Goal: Information Seeking & Learning: Learn about a topic

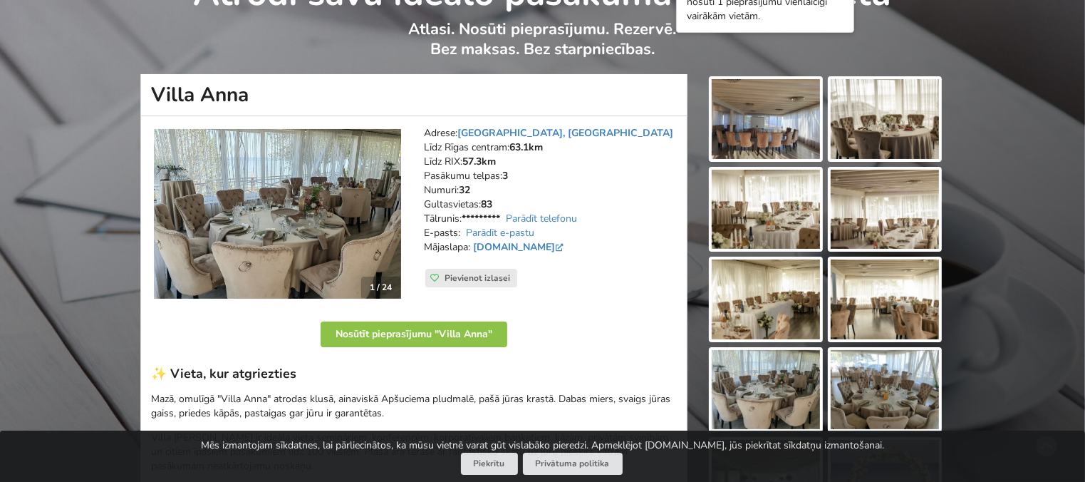
scroll to position [71, 0]
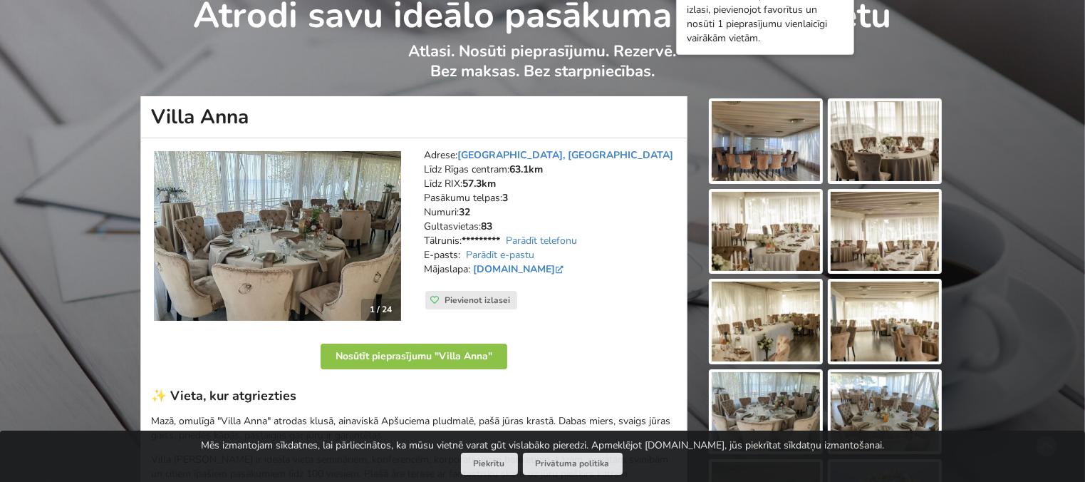
click at [766, 145] on img at bounding box center [766, 141] width 108 height 80
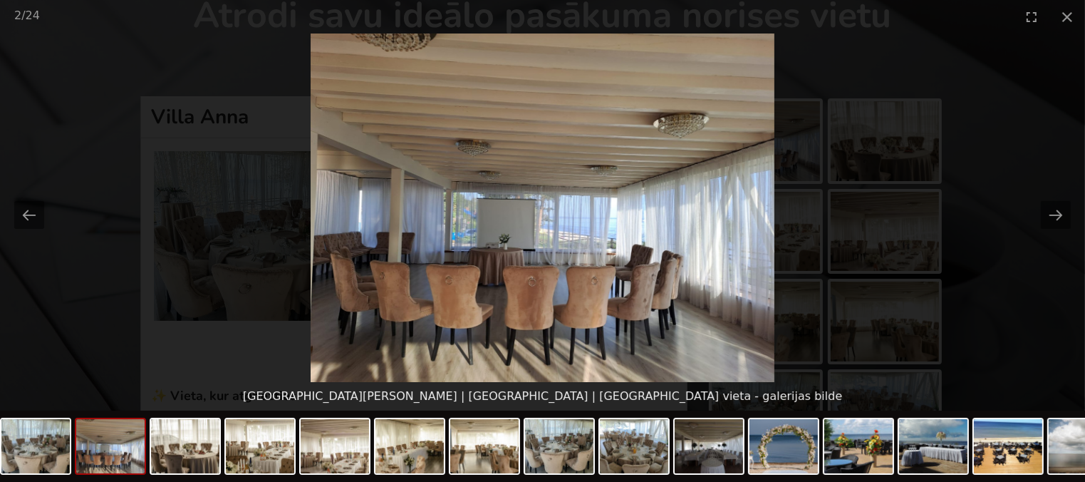
click at [758, 210] on img at bounding box center [543, 207] width 464 height 348
drag, startPoint x: 757, startPoint y: 213, endPoint x: 777, endPoint y: 207, distance: 21.6
click at [757, 212] on img at bounding box center [543, 207] width 464 height 348
click at [1051, 214] on button "Next slide" at bounding box center [1056, 215] width 30 height 28
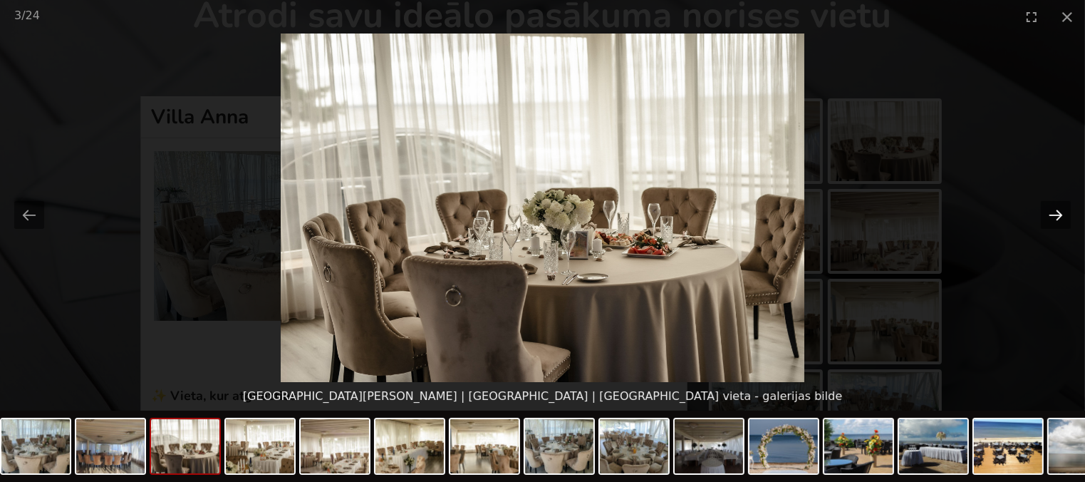
click at [1051, 213] on button "Next slide" at bounding box center [1056, 215] width 30 height 28
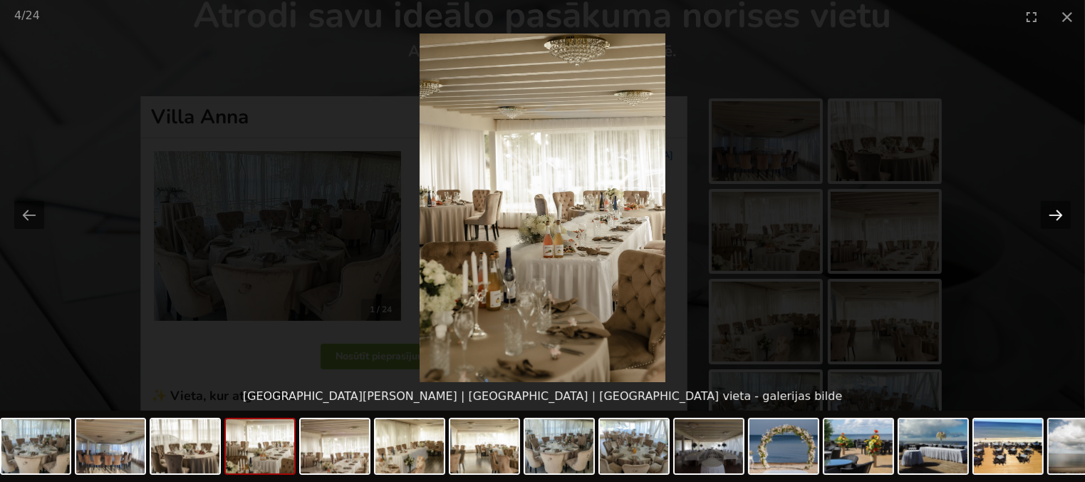
click at [1051, 213] on button "Next slide" at bounding box center [1056, 215] width 30 height 28
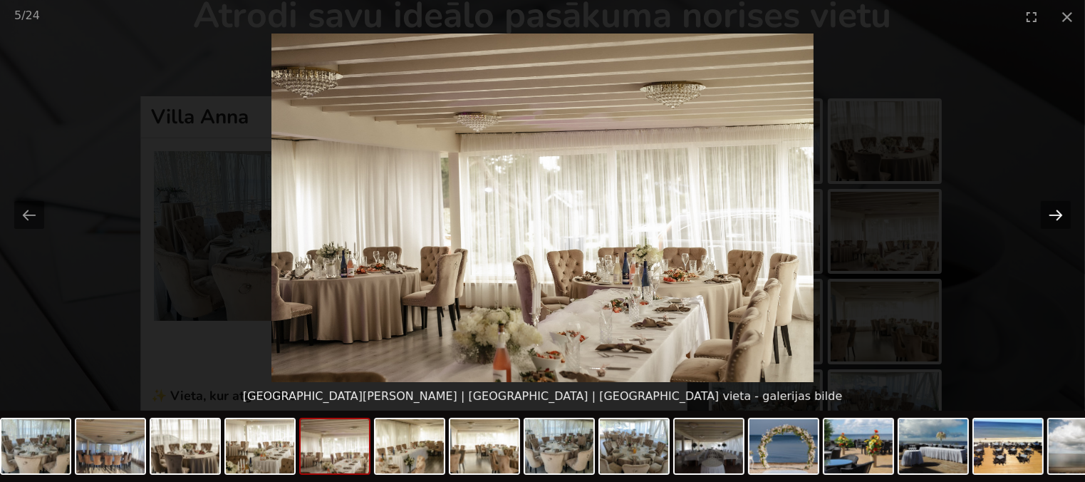
click at [1051, 213] on button "Next slide" at bounding box center [1056, 215] width 30 height 28
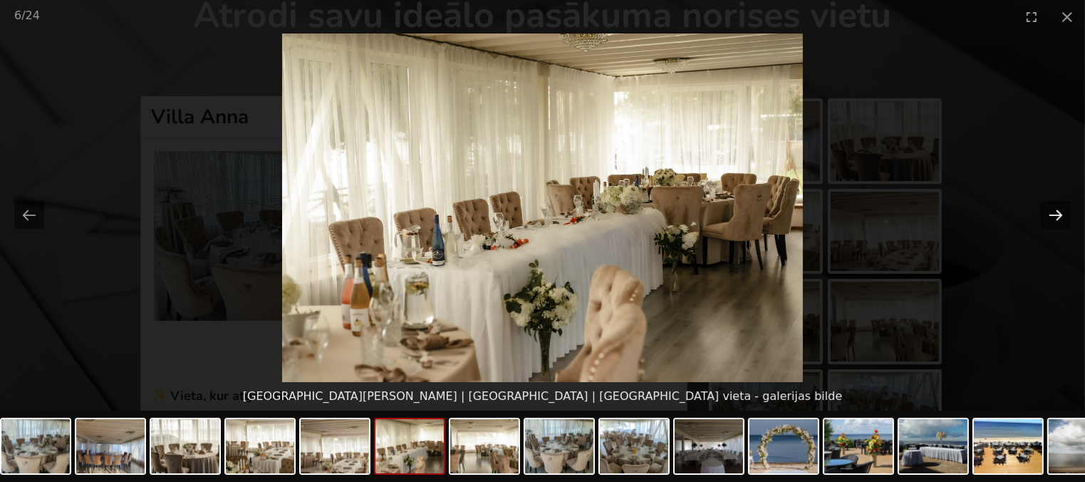
click at [1051, 213] on button "Next slide" at bounding box center [1056, 215] width 30 height 28
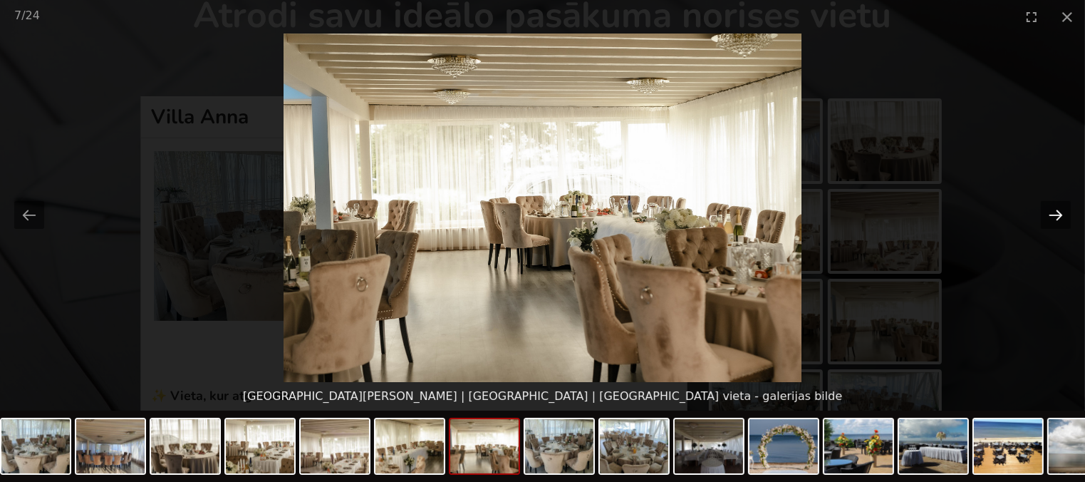
click at [1051, 213] on button "Next slide" at bounding box center [1056, 215] width 30 height 28
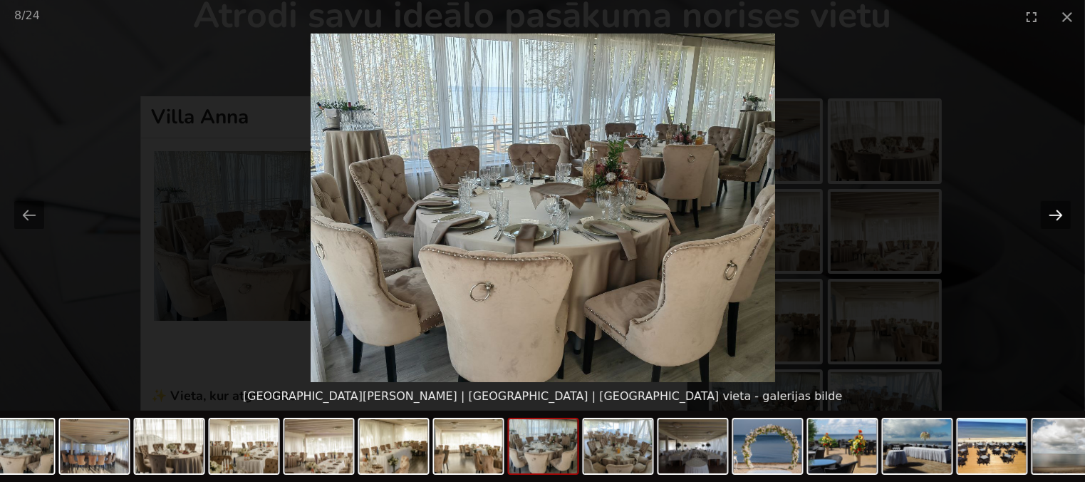
click at [1051, 213] on button "Next slide" at bounding box center [1056, 215] width 30 height 28
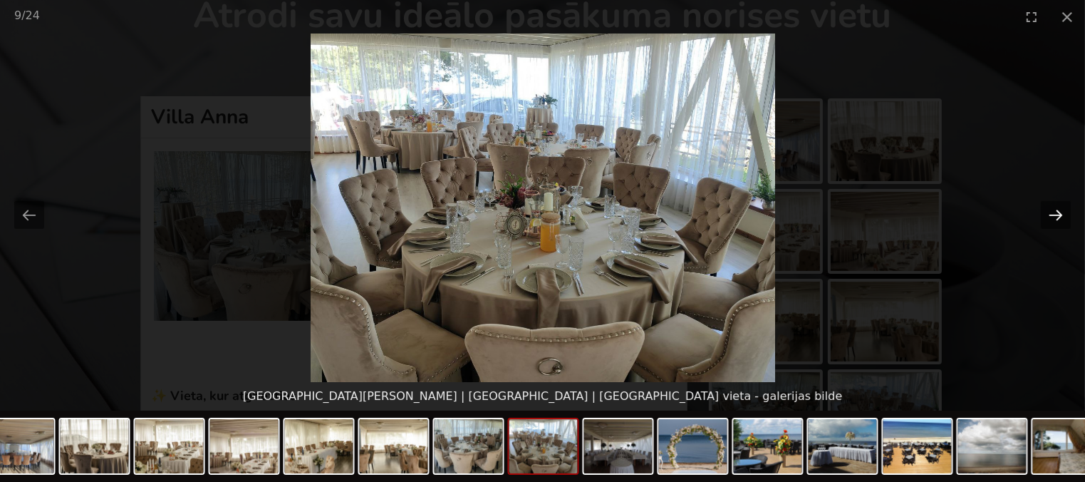
click at [1051, 213] on button "Next slide" at bounding box center [1056, 215] width 30 height 28
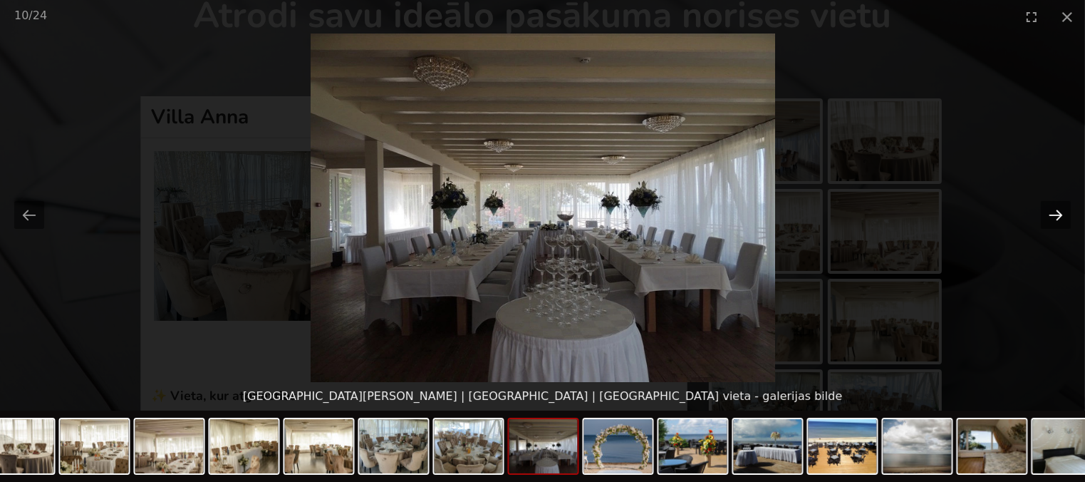
click at [1051, 213] on button "Next slide" at bounding box center [1056, 215] width 30 height 28
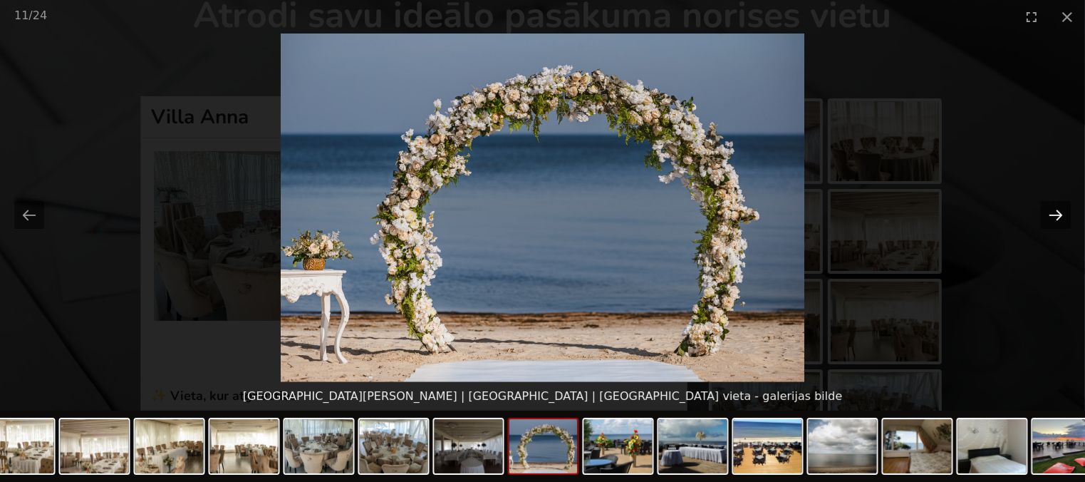
click at [1051, 213] on button "Next slide" at bounding box center [1056, 215] width 30 height 28
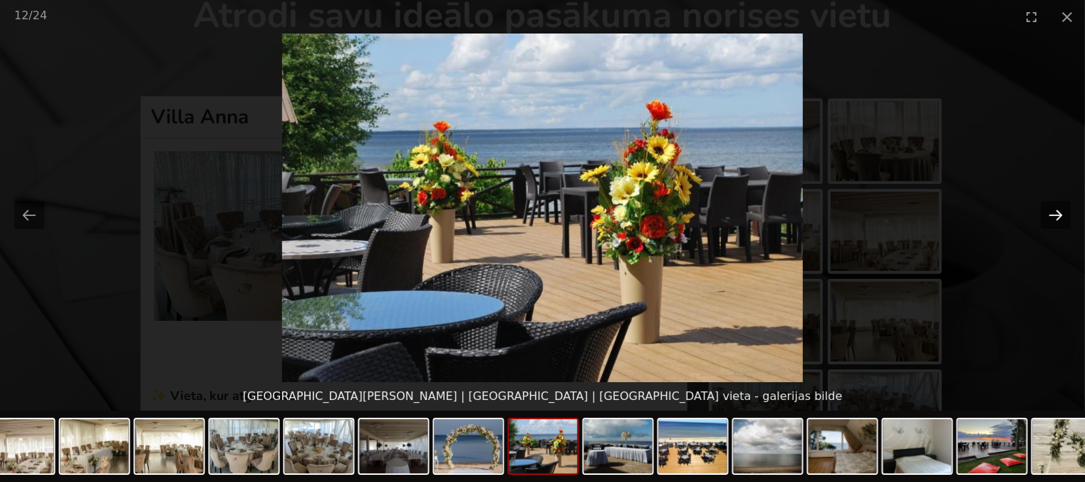
click at [1051, 213] on button "Next slide" at bounding box center [1056, 215] width 30 height 28
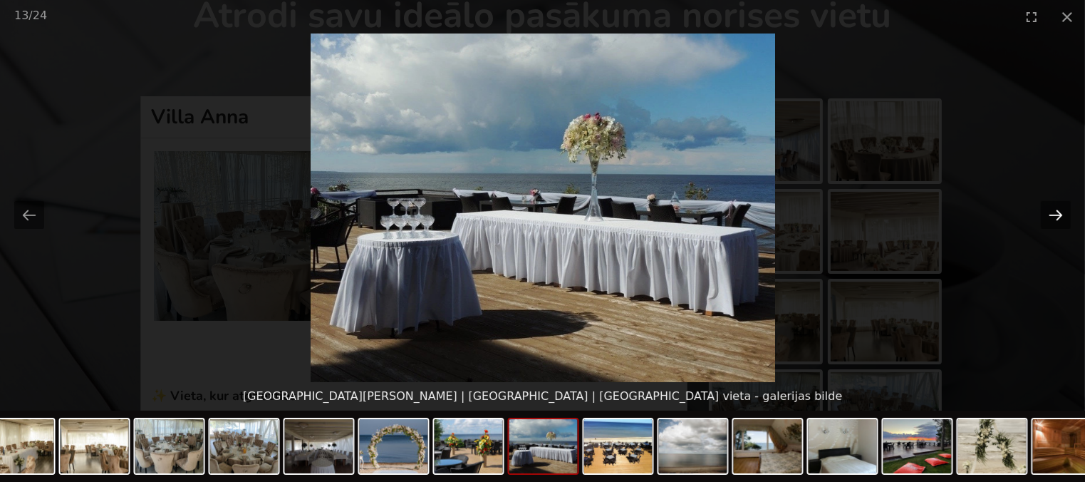
click at [1051, 213] on button "Next slide" at bounding box center [1056, 215] width 30 height 28
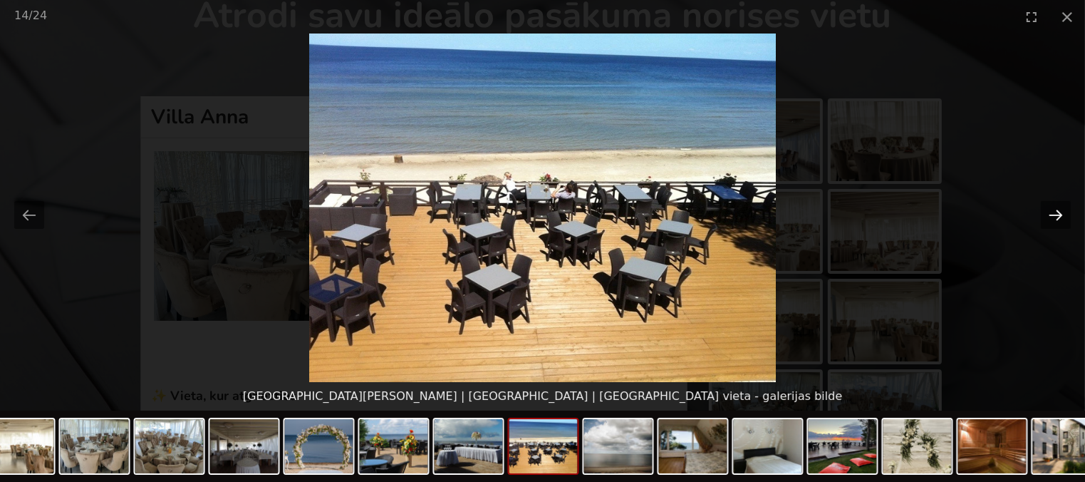
click at [1051, 213] on button "Next slide" at bounding box center [1056, 215] width 30 height 28
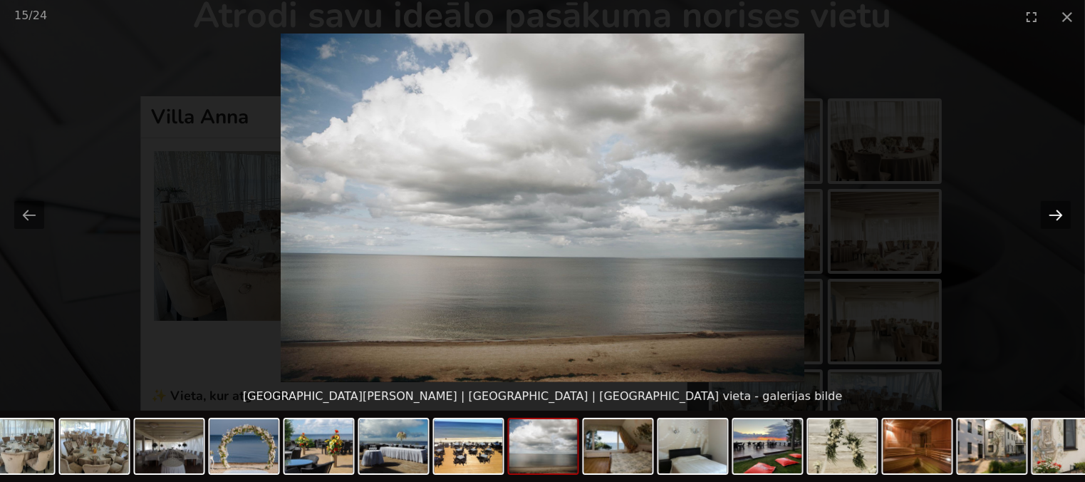
click at [1051, 213] on button "Next slide" at bounding box center [1056, 215] width 30 height 28
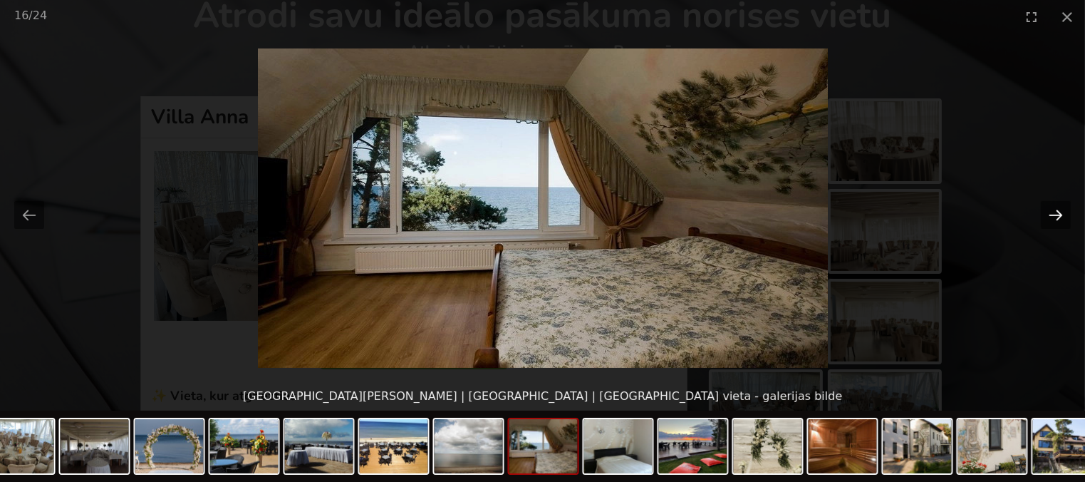
click at [1051, 213] on button "Next slide" at bounding box center [1056, 215] width 30 height 28
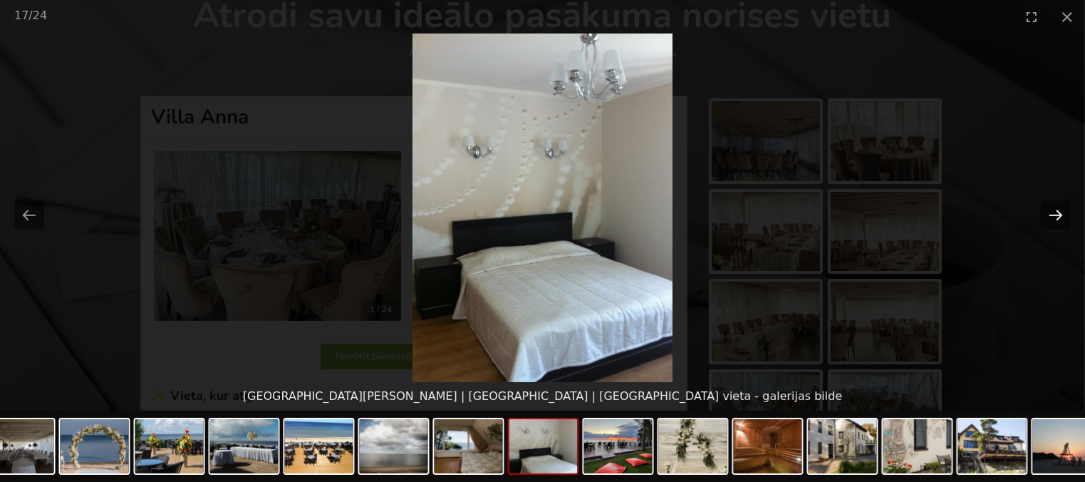
click at [1051, 213] on button "Next slide" at bounding box center [1056, 215] width 30 height 28
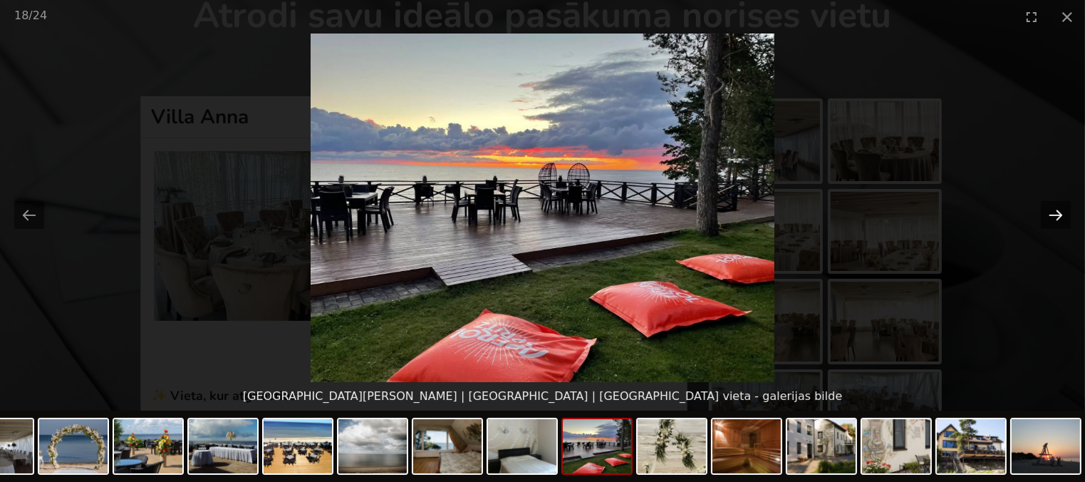
click at [1051, 213] on button "Next slide" at bounding box center [1056, 215] width 30 height 28
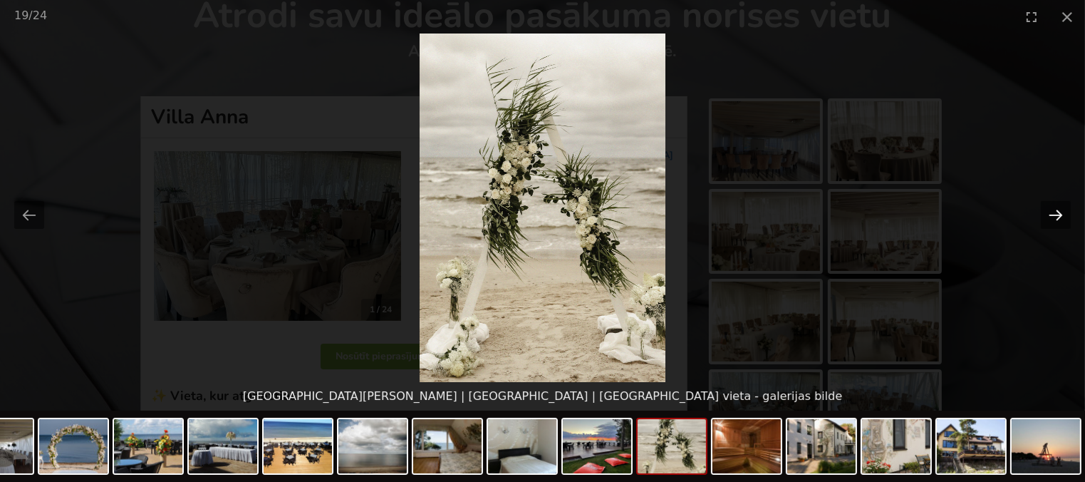
click at [1051, 213] on button "Next slide" at bounding box center [1056, 215] width 30 height 28
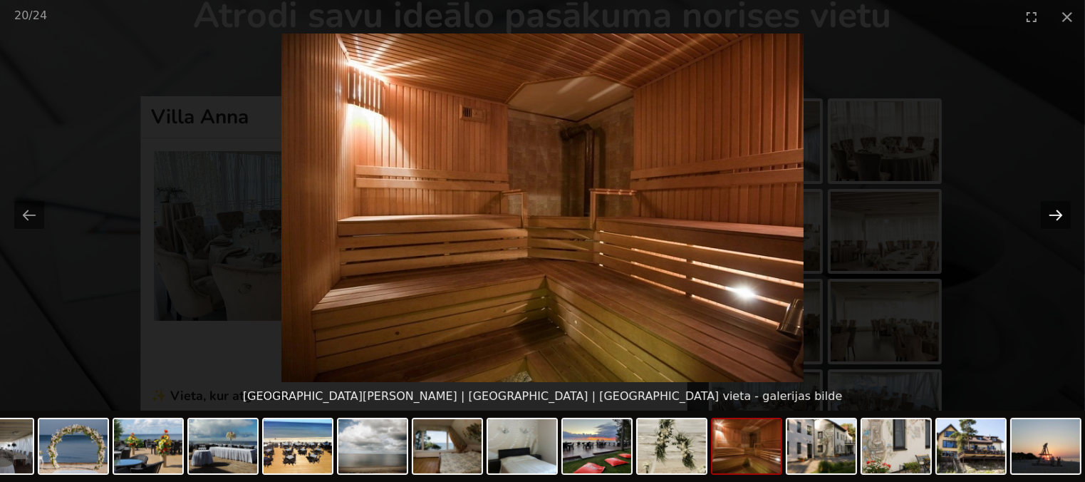
click at [1050, 213] on button "Next slide" at bounding box center [1056, 215] width 30 height 28
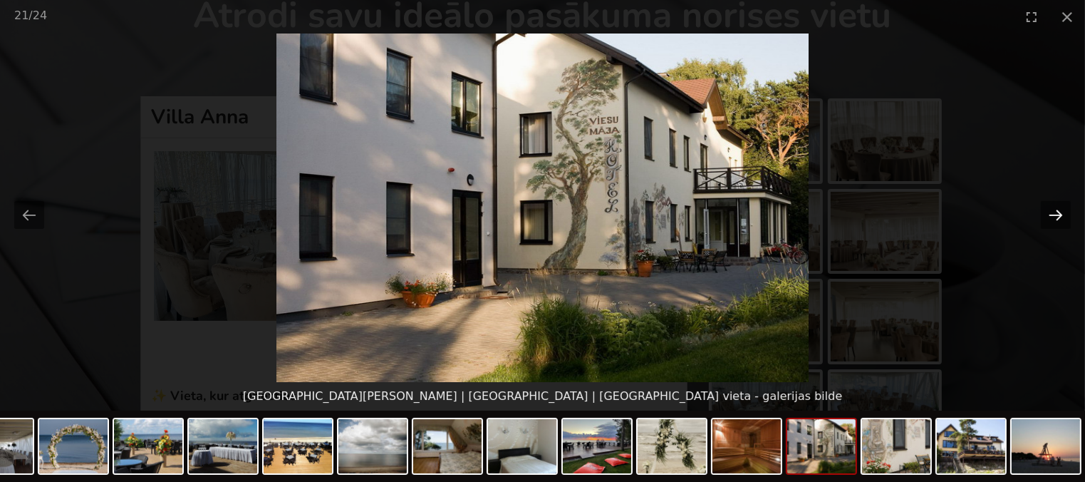
click at [1050, 213] on button "Next slide" at bounding box center [1056, 215] width 30 height 28
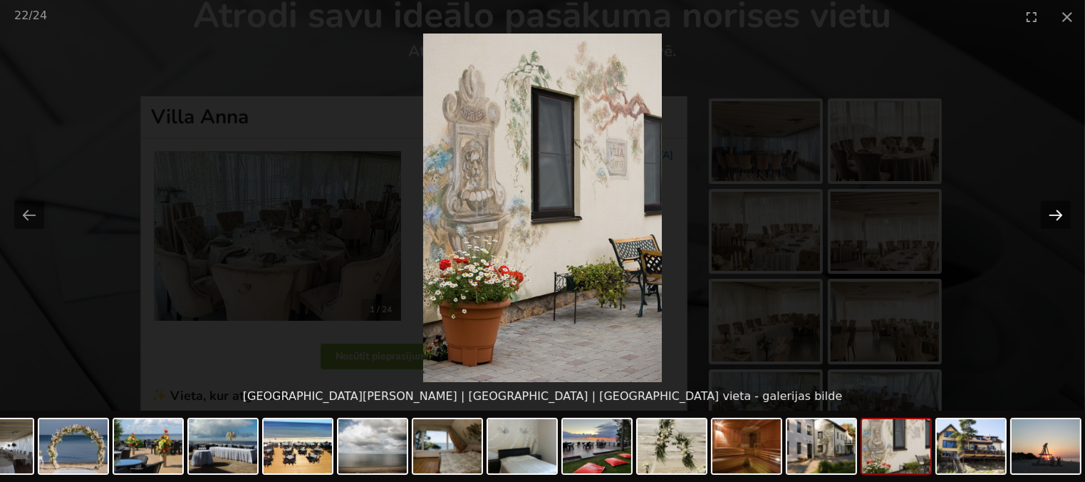
click at [1050, 213] on button "Next slide" at bounding box center [1056, 215] width 30 height 28
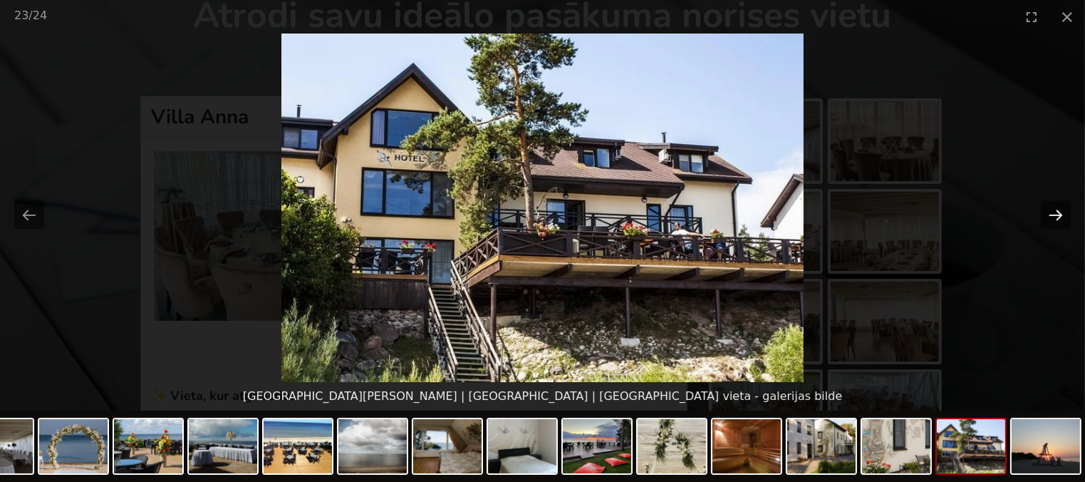
click at [1050, 213] on button "Next slide" at bounding box center [1056, 215] width 30 height 28
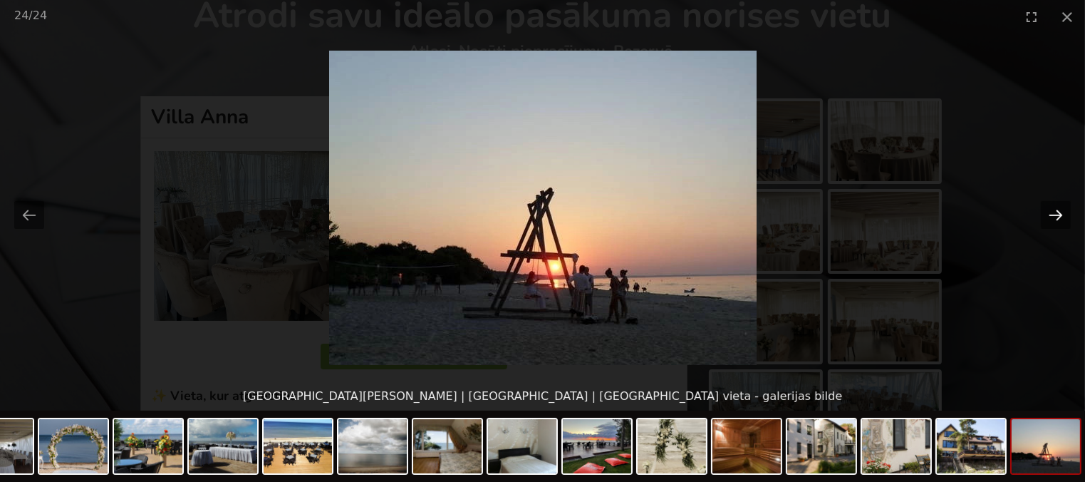
click at [1050, 213] on button "Next slide" at bounding box center [1056, 215] width 30 height 28
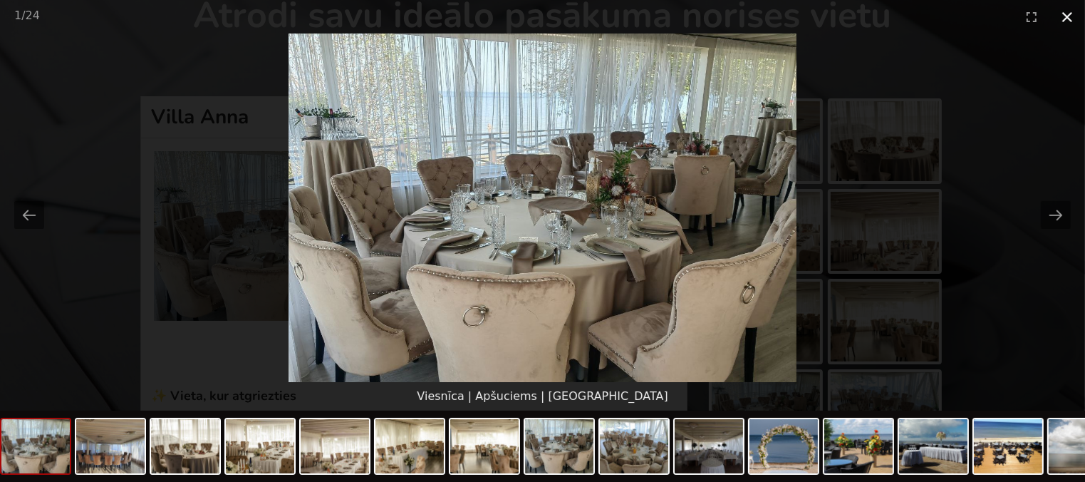
click at [1065, 16] on button "Close gallery" at bounding box center [1067, 16] width 36 height 33
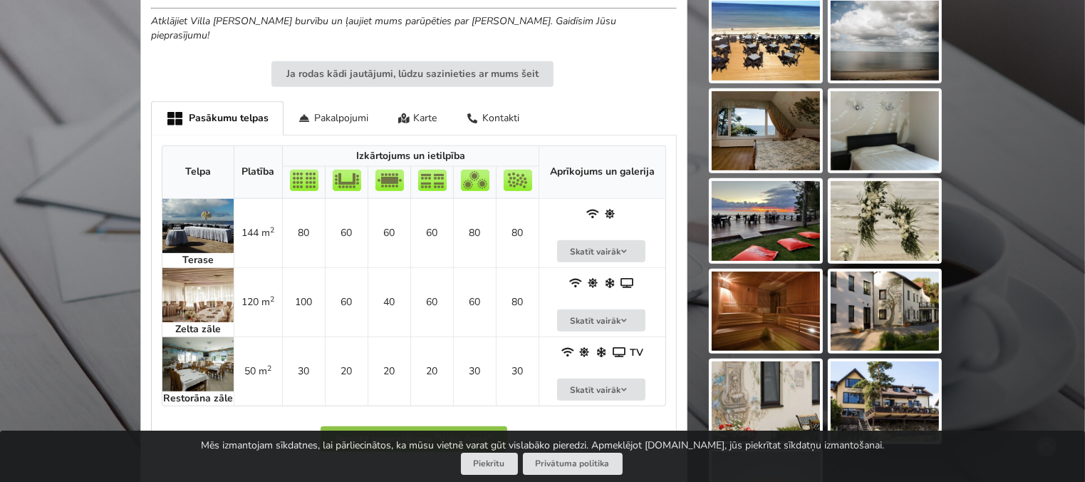
scroll to position [784, 0]
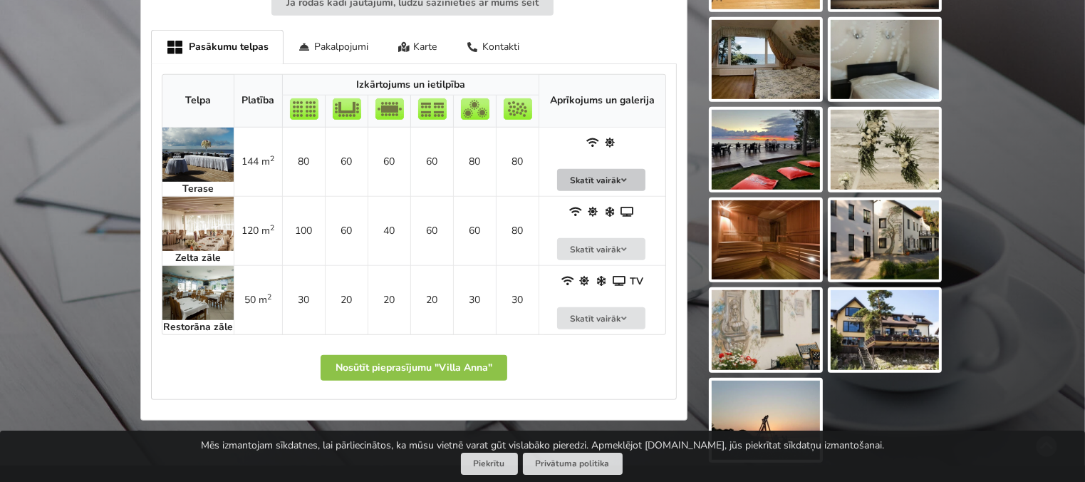
click at [625, 176] on icon at bounding box center [624, 180] width 10 height 9
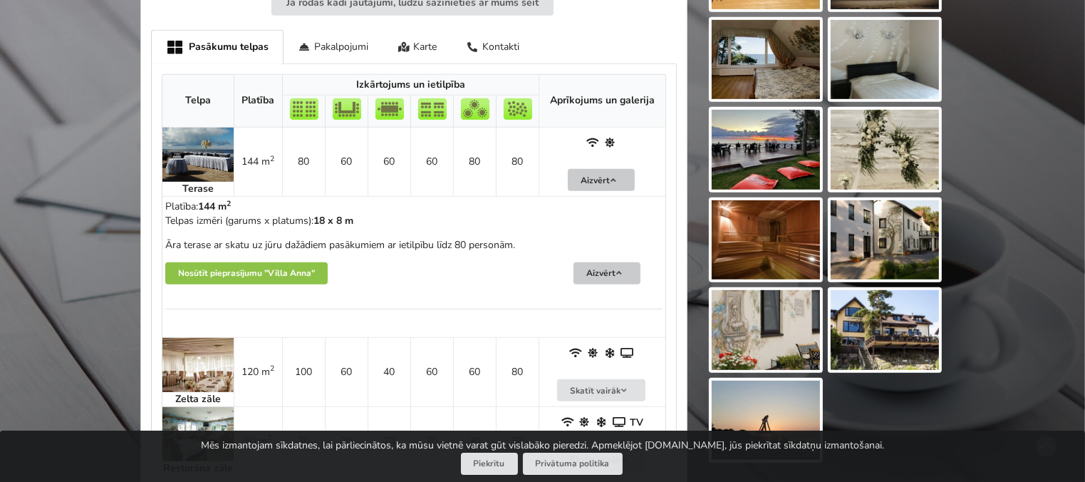
click at [621, 269] on icon at bounding box center [619, 273] width 10 height 9
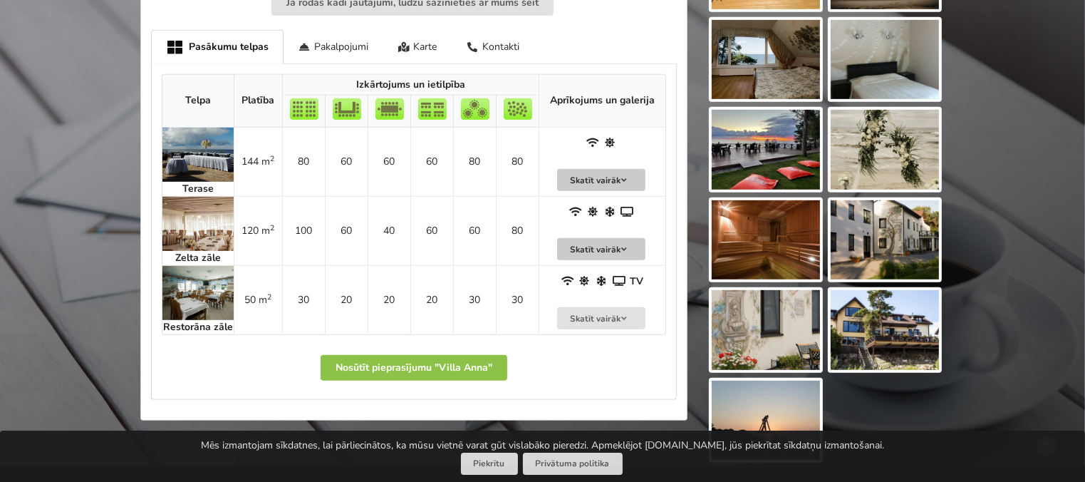
click at [624, 245] on icon at bounding box center [624, 249] width 10 height 9
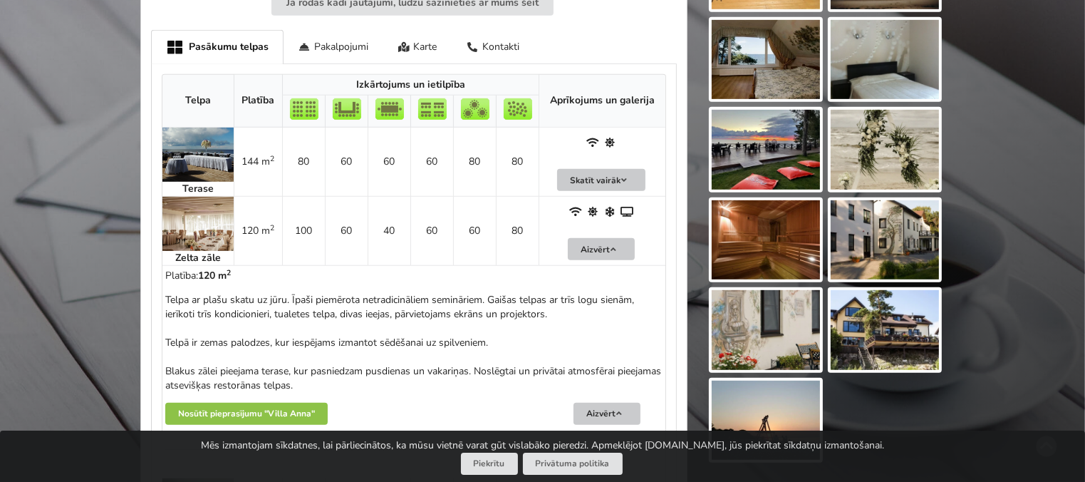
click at [619, 409] on icon at bounding box center [619, 413] width 10 height 9
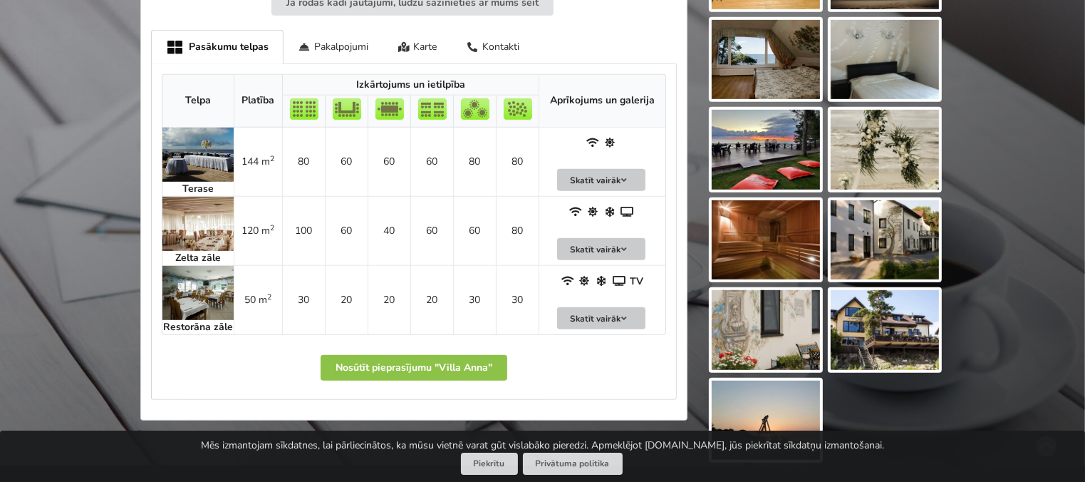
click at [624, 314] on icon at bounding box center [624, 318] width 10 height 9
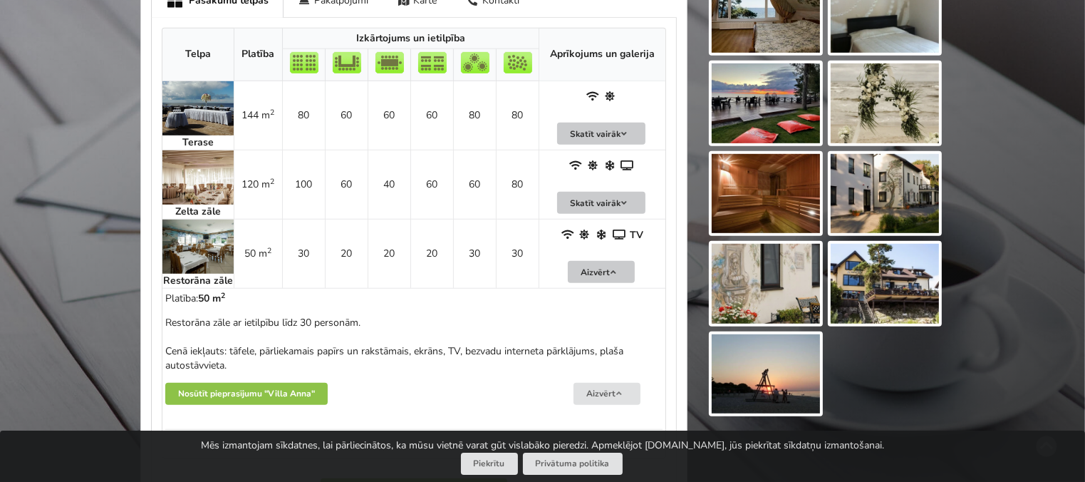
scroll to position [855, 0]
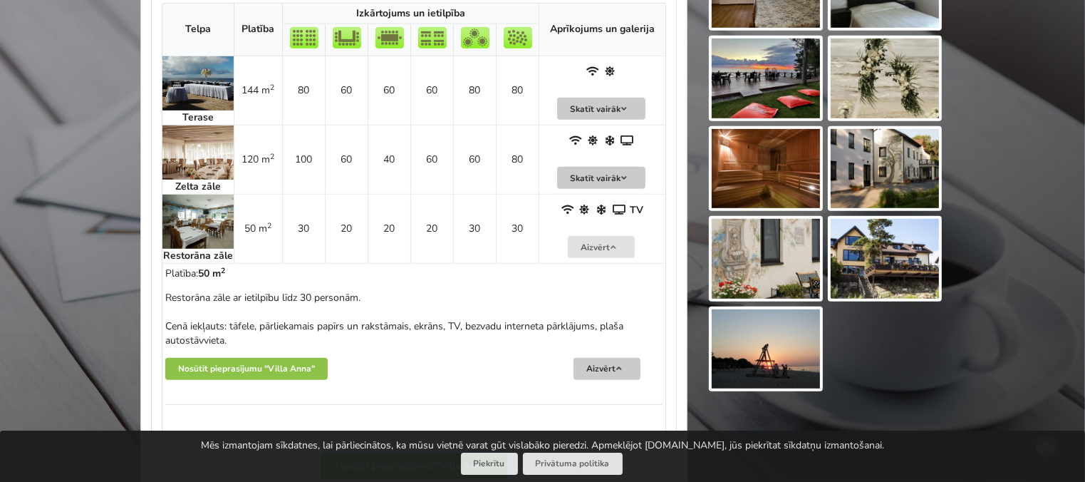
click at [623, 364] on icon at bounding box center [619, 368] width 10 height 9
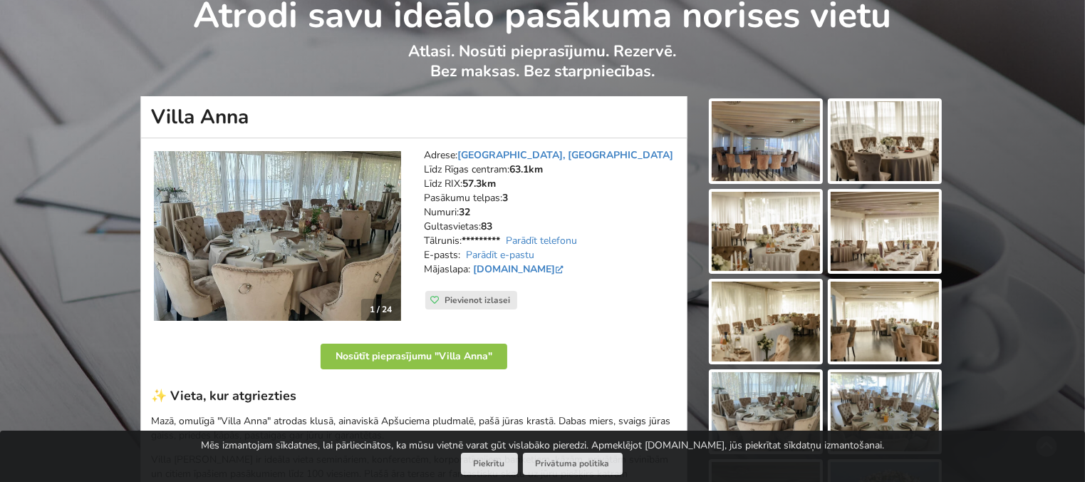
scroll to position [0, 0]
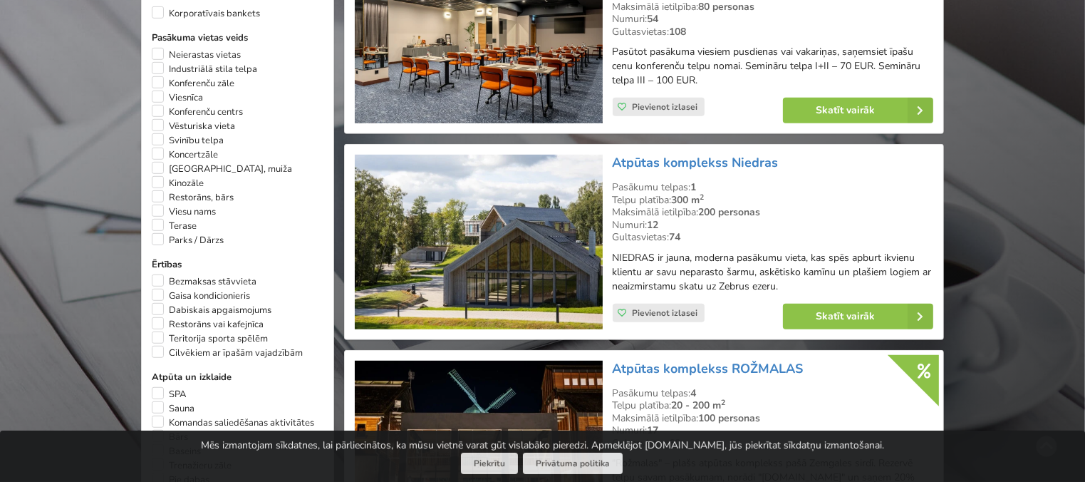
scroll to position [855, 0]
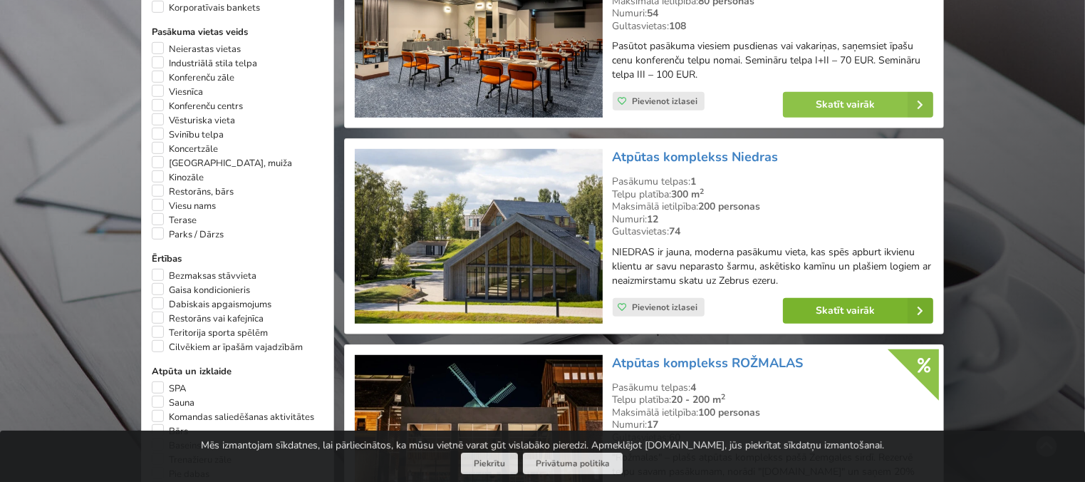
click at [919, 307] on icon at bounding box center [921, 311] width 26 height 26
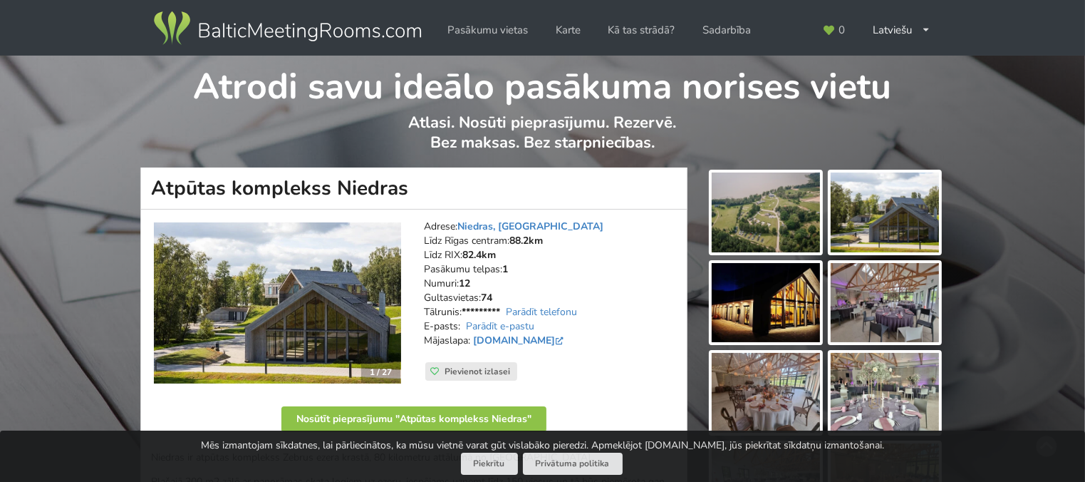
click at [747, 209] on img at bounding box center [766, 212] width 108 height 80
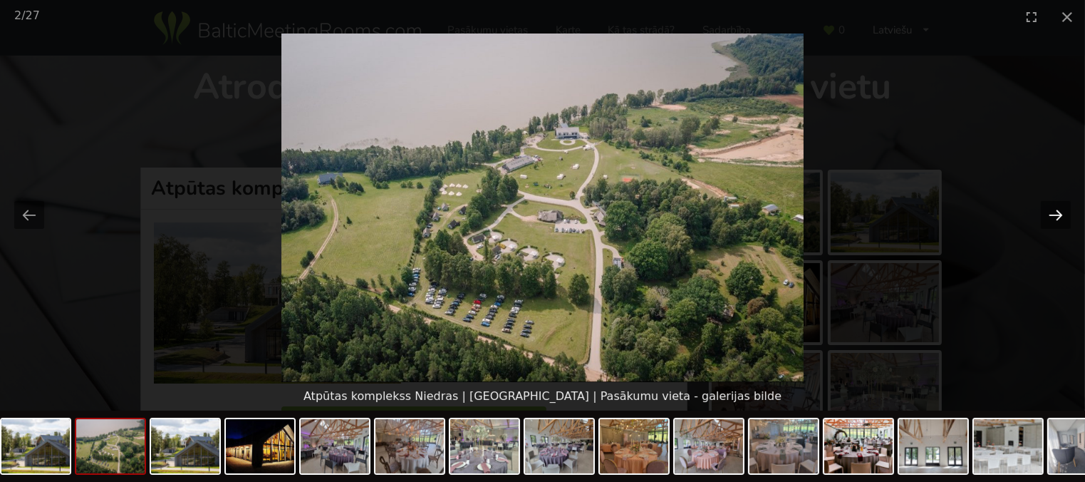
click at [1059, 211] on button "Next slide" at bounding box center [1056, 215] width 30 height 28
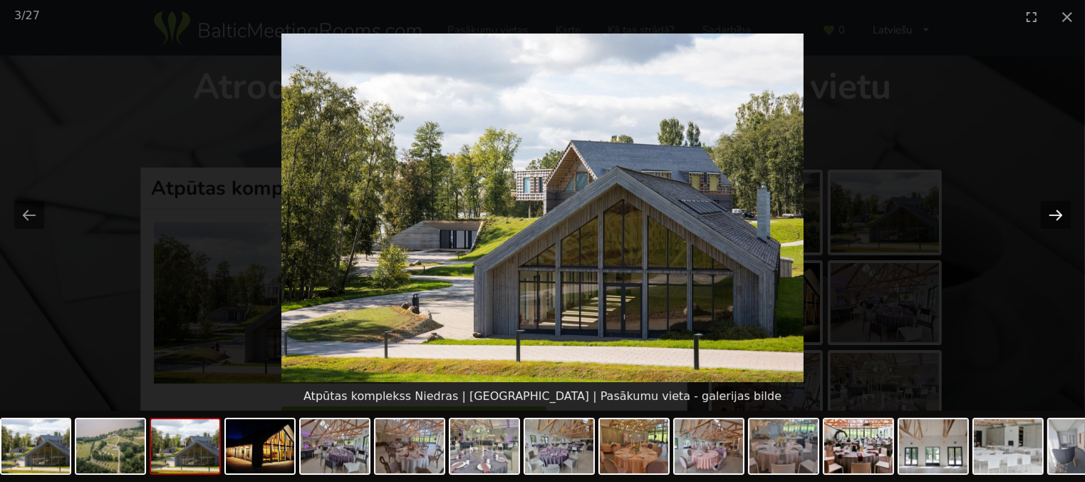
click at [1059, 211] on button "Next slide" at bounding box center [1056, 215] width 30 height 28
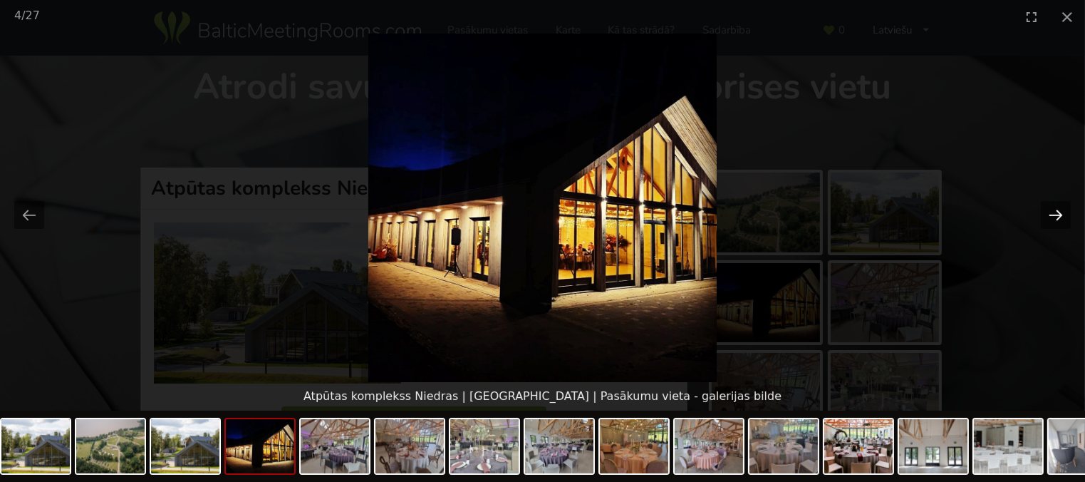
click at [1059, 211] on button "Next slide" at bounding box center [1056, 215] width 30 height 28
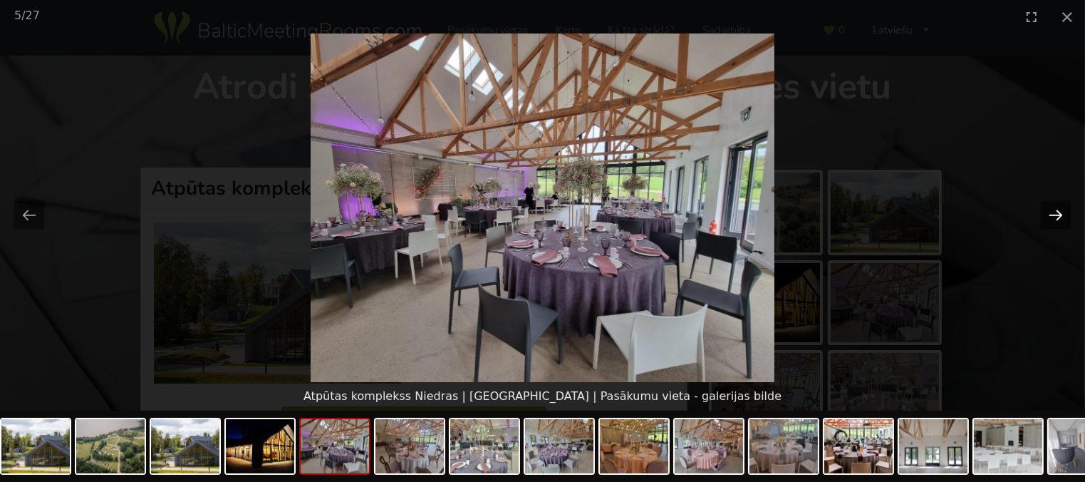
click at [1059, 211] on button "Next slide" at bounding box center [1056, 215] width 30 height 28
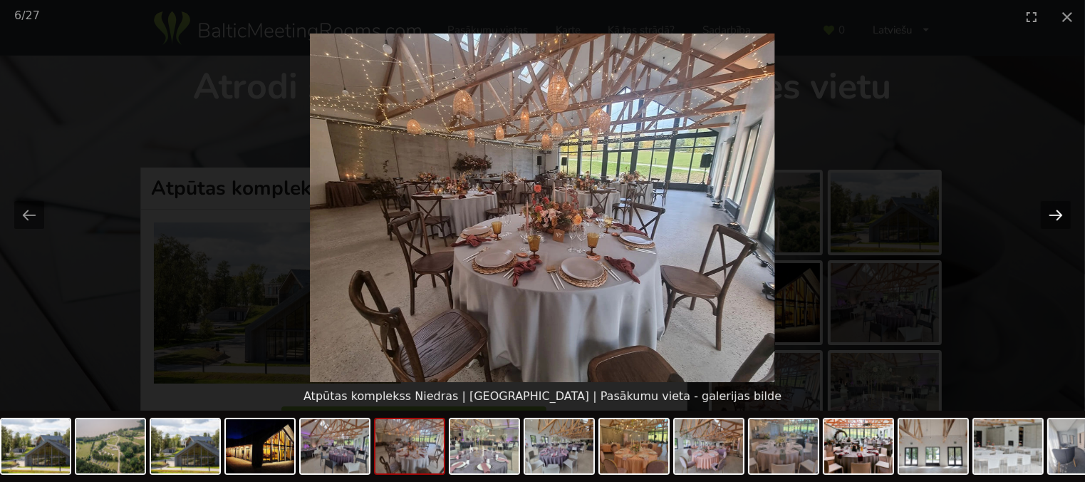
click at [1059, 211] on button "Next slide" at bounding box center [1056, 215] width 30 height 28
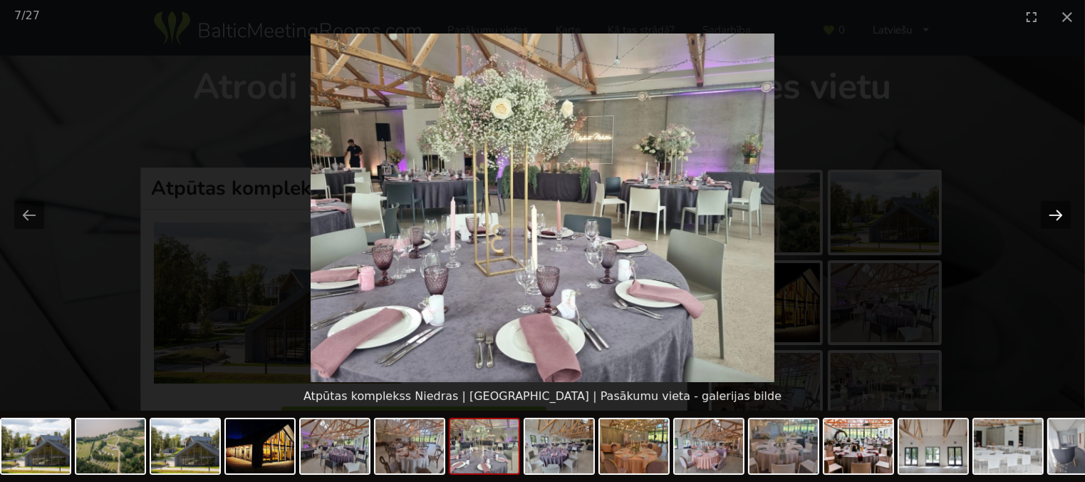
click at [1059, 211] on button "Next slide" at bounding box center [1056, 215] width 30 height 28
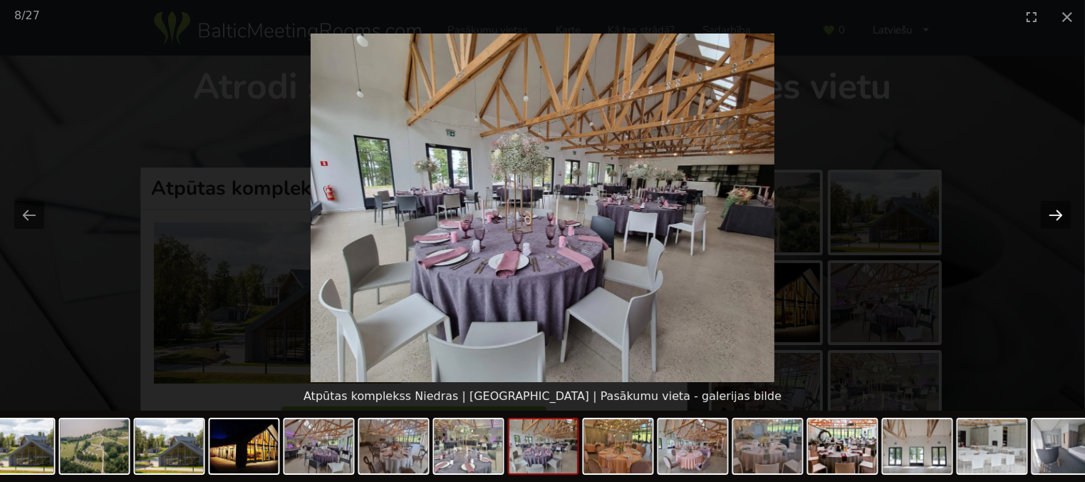
click at [1059, 211] on button "Next slide" at bounding box center [1056, 215] width 30 height 28
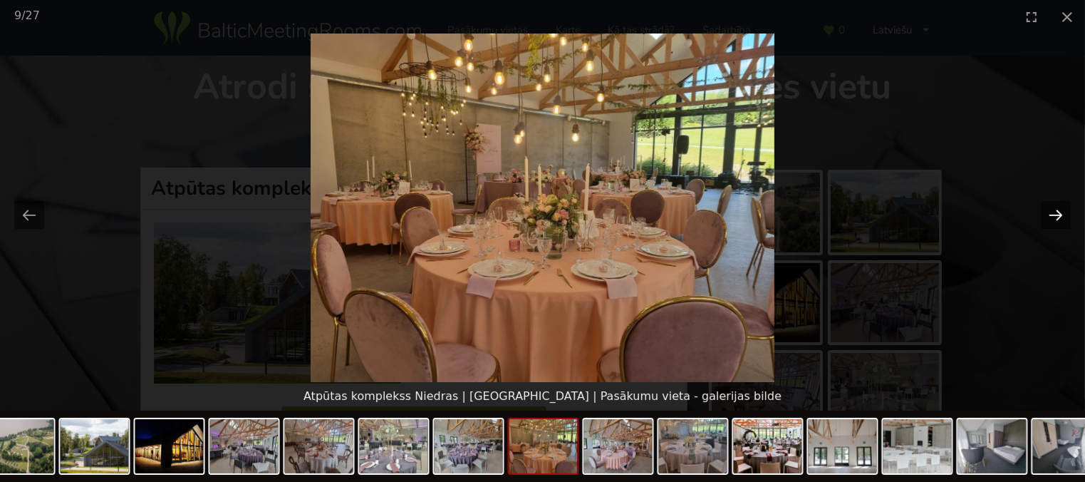
click at [1058, 211] on button "Next slide" at bounding box center [1056, 215] width 30 height 28
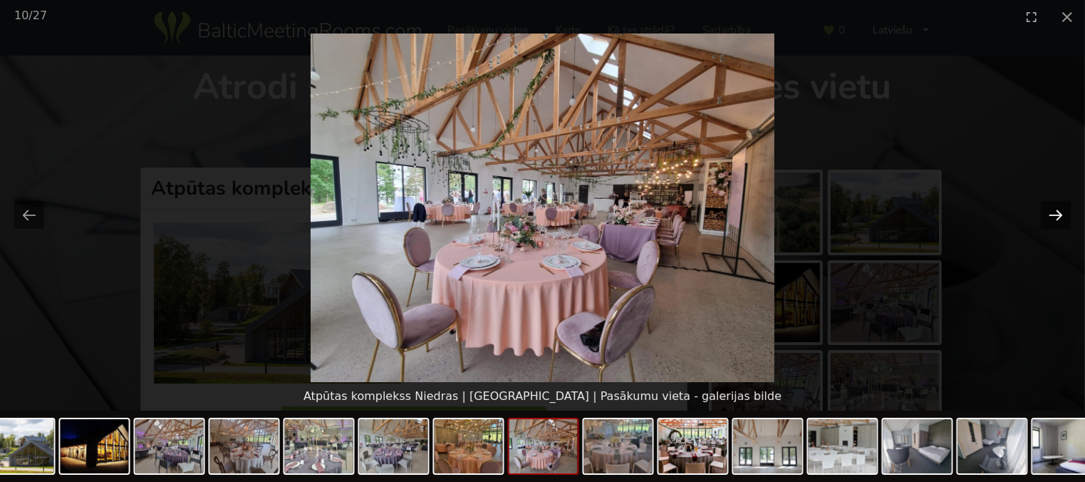
click at [1058, 211] on button "Next slide" at bounding box center [1056, 215] width 30 height 28
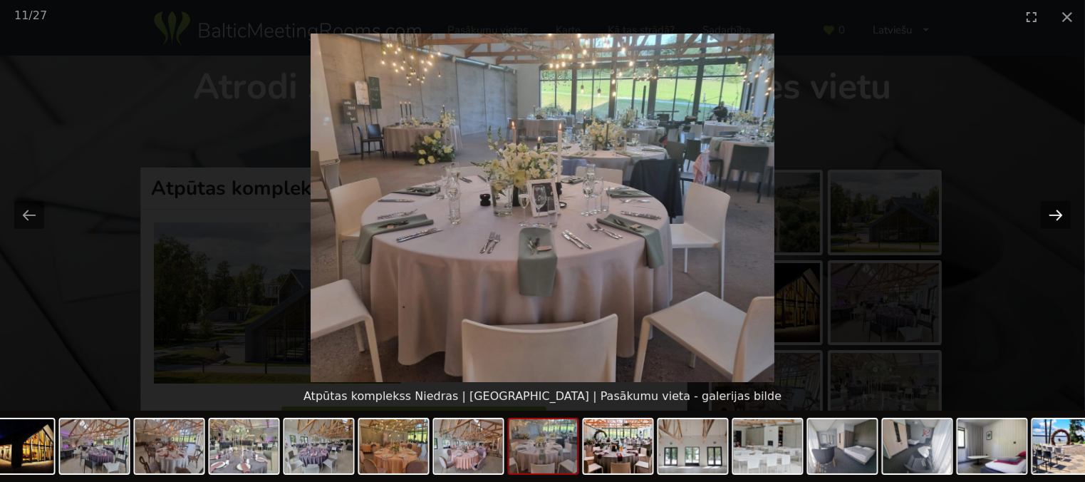
click at [1058, 211] on button "Next slide" at bounding box center [1056, 215] width 30 height 28
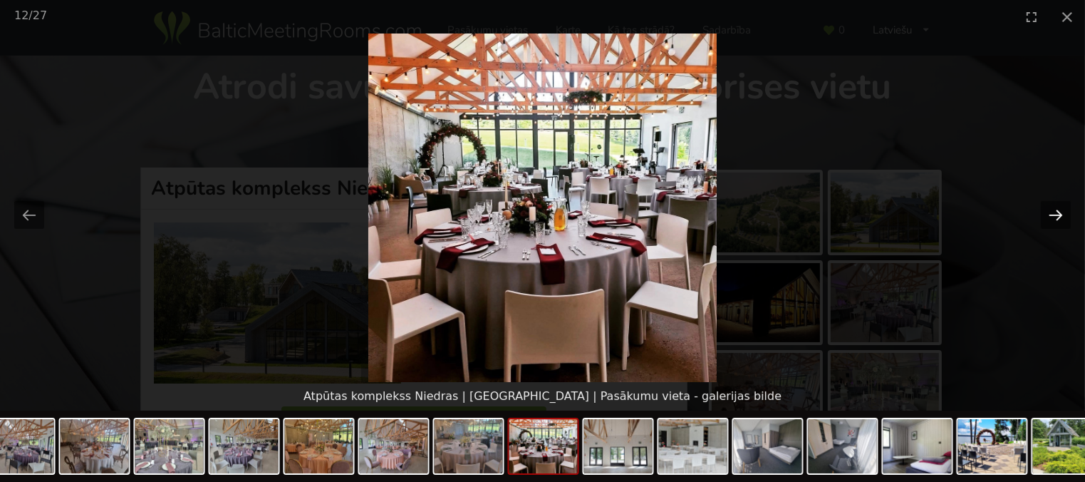
click at [1058, 211] on button "Next slide" at bounding box center [1056, 215] width 30 height 28
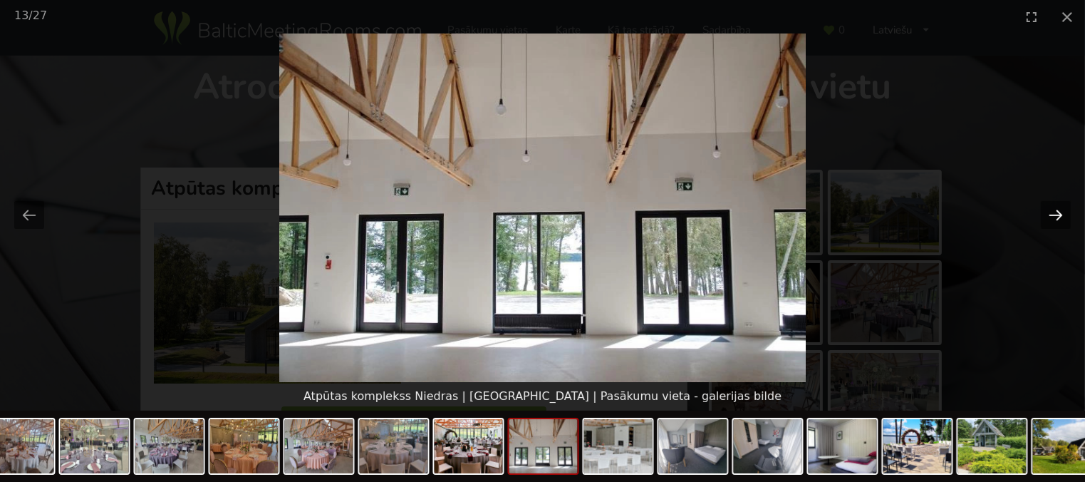
click at [1058, 211] on button "Next slide" at bounding box center [1056, 215] width 30 height 28
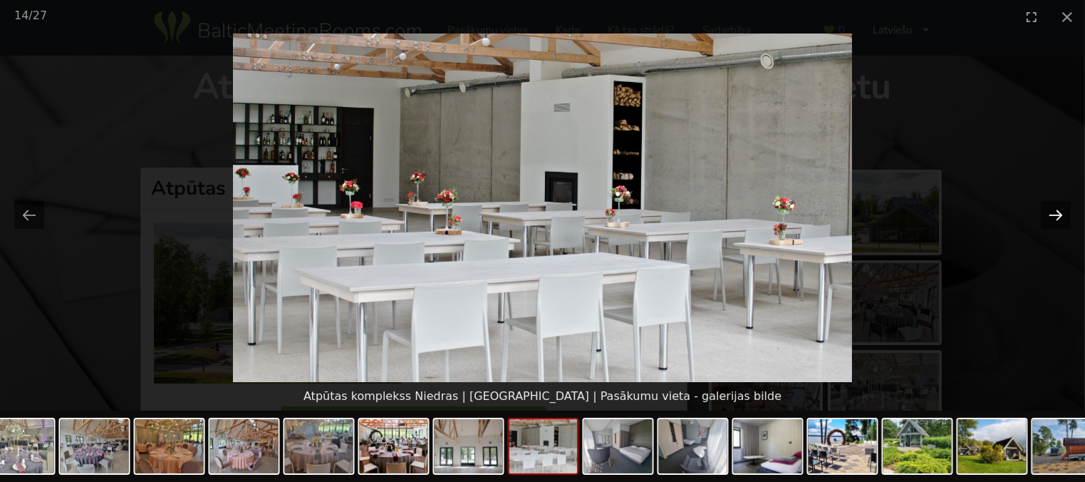
click at [1058, 211] on button "Next slide" at bounding box center [1056, 215] width 30 height 28
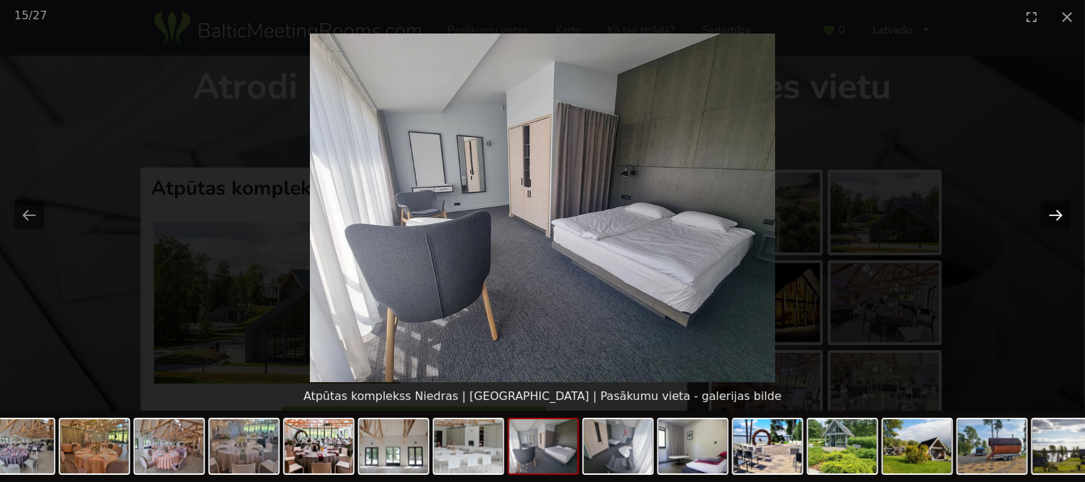
click at [1058, 211] on button "Next slide" at bounding box center [1056, 215] width 30 height 28
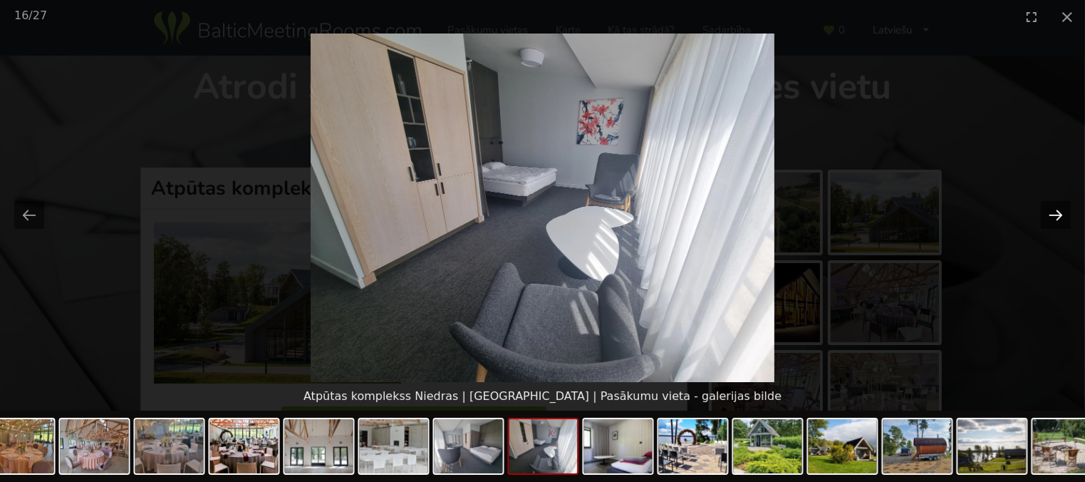
click at [1058, 211] on button "Next slide" at bounding box center [1056, 215] width 30 height 28
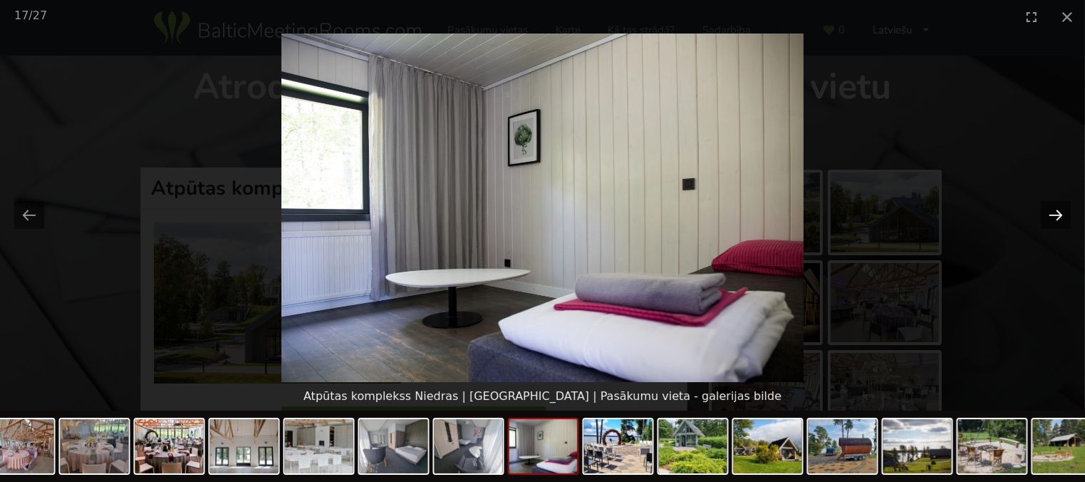
click at [1058, 211] on button "Next slide" at bounding box center [1056, 215] width 30 height 28
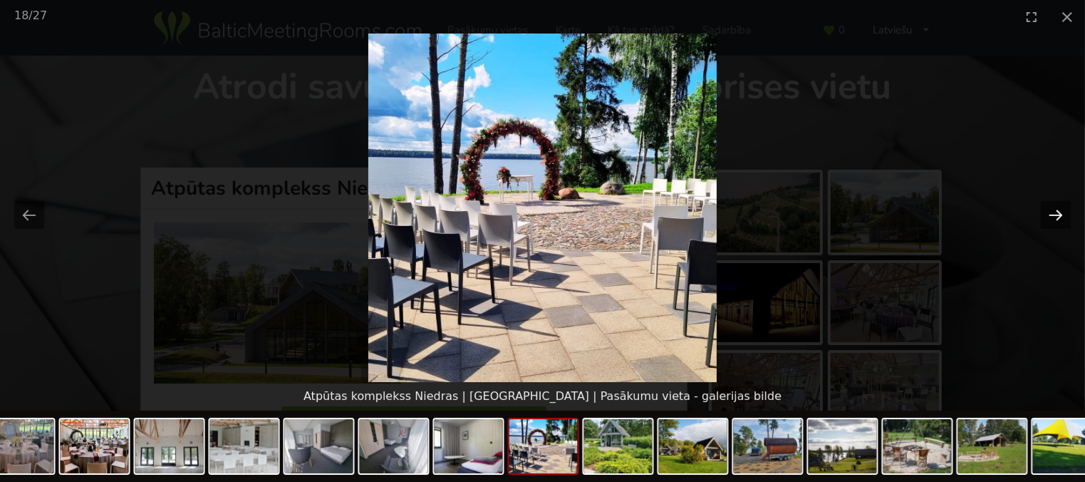
click at [1058, 211] on button "Next slide" at bounding box center [1056, 215] width 30 height 28
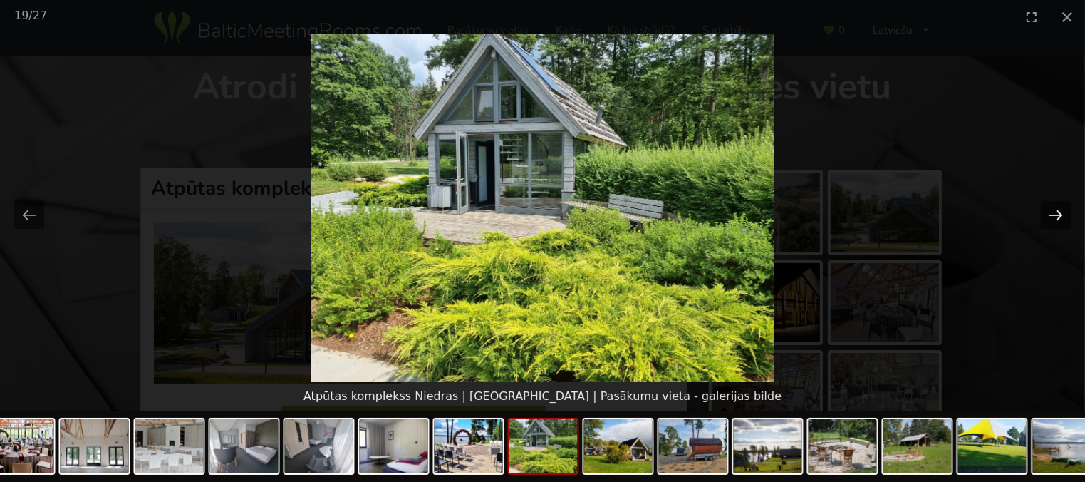
click at [1058, 211] on button "Next slide" at bounding box center [1056, 215] width 30 height 28
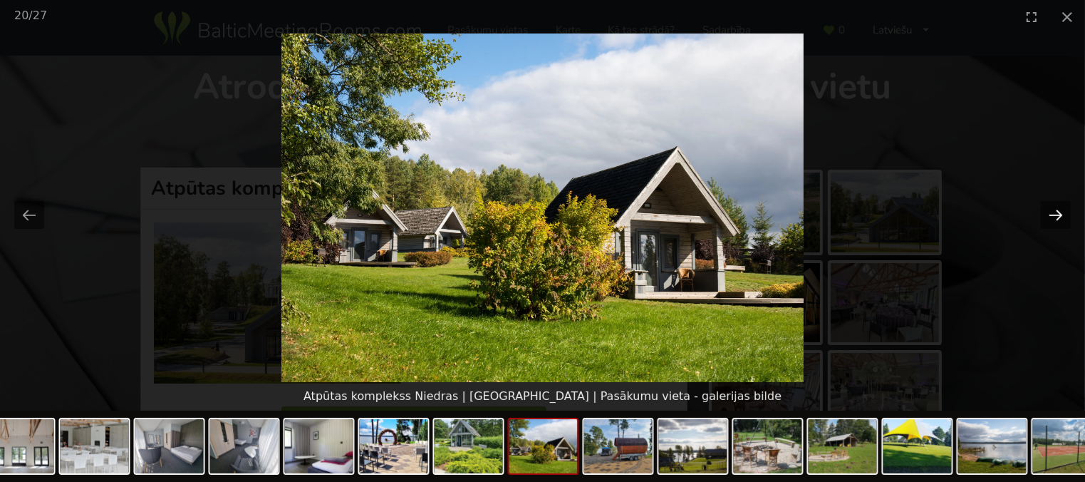
click at [1058, 211] on button "Next slide" at bounding box center [1056, 215] width 30 height 28
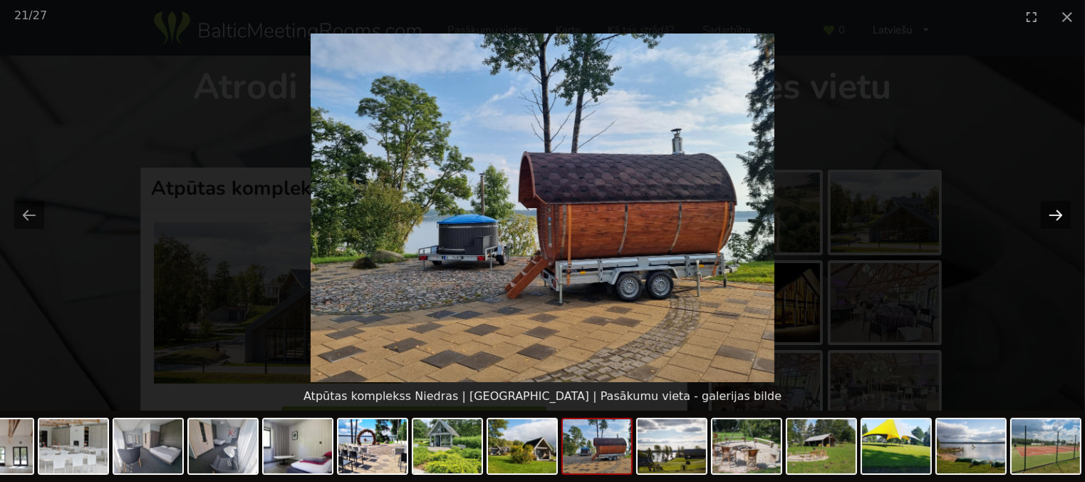
click at [1058, 211] on button "Next slide" at bounding box center [1056, 215] width 30 height 28
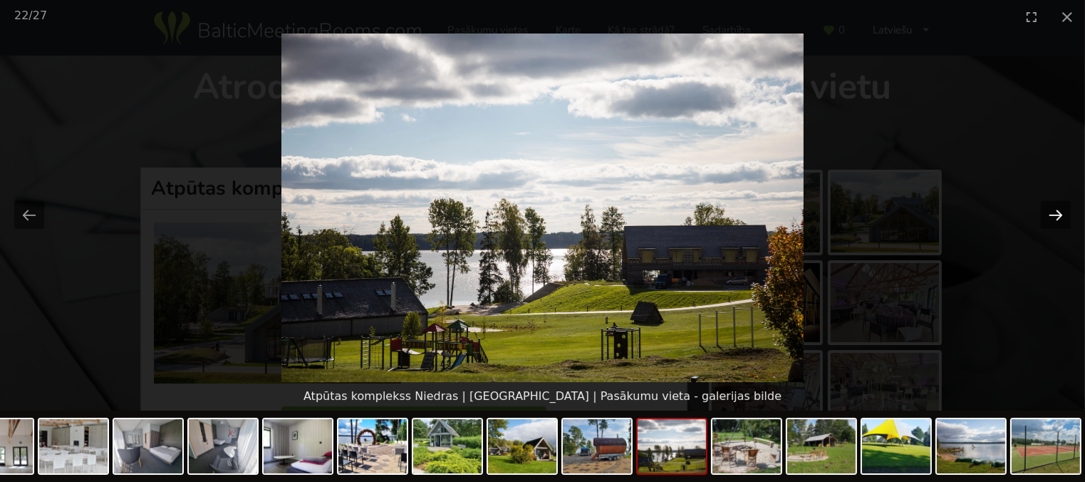
click at [1058, 211] on button "Next slide" at bounding box center [1056, 215] width 30 height 28
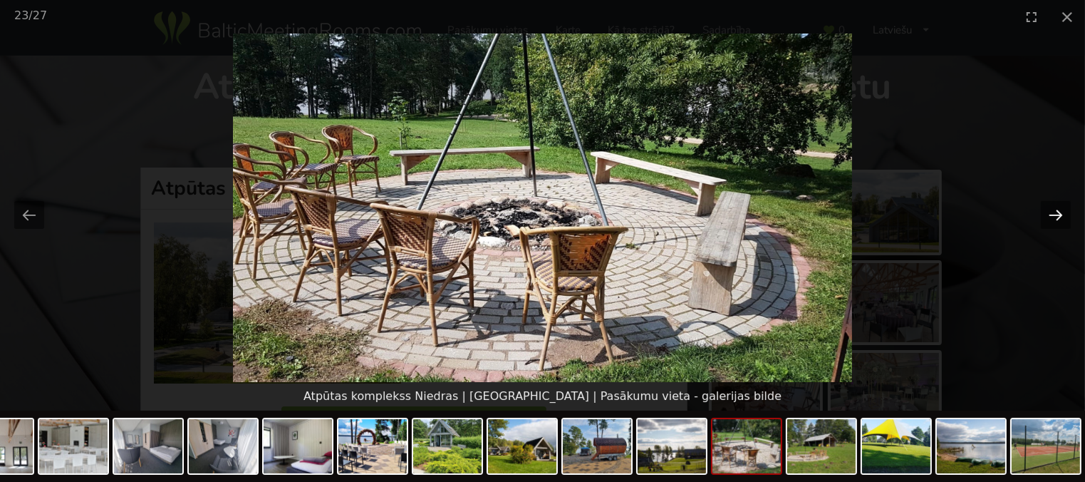
click at [1058, 211] on button "Next slide" at bounding box center [1056, 215] width 30 height 28
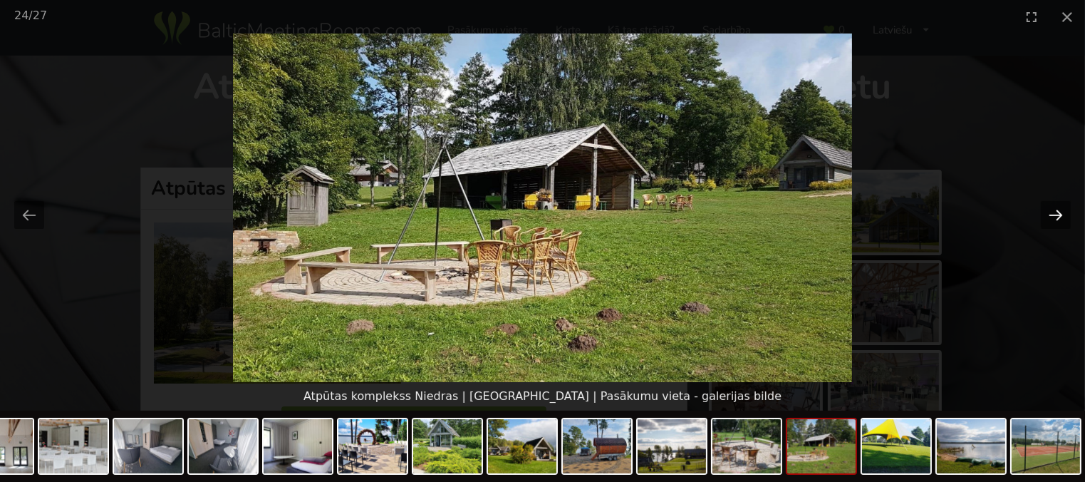
click at [1058, 211] on button "Next slide" at bounding box center [1056, 215] width 30 height 28
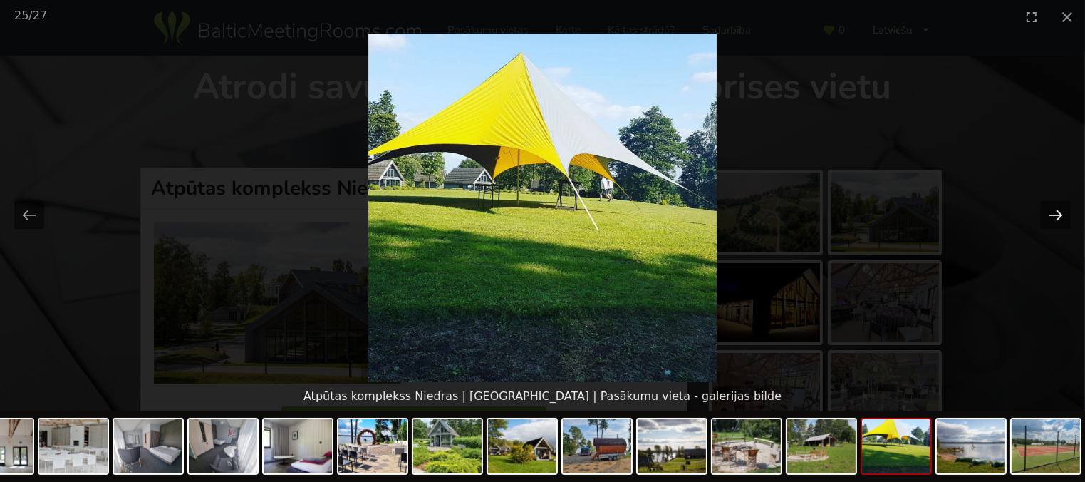
click at [1058, 211] on button "Next slide" at bounding box center [1056, 215] width 30 height 28
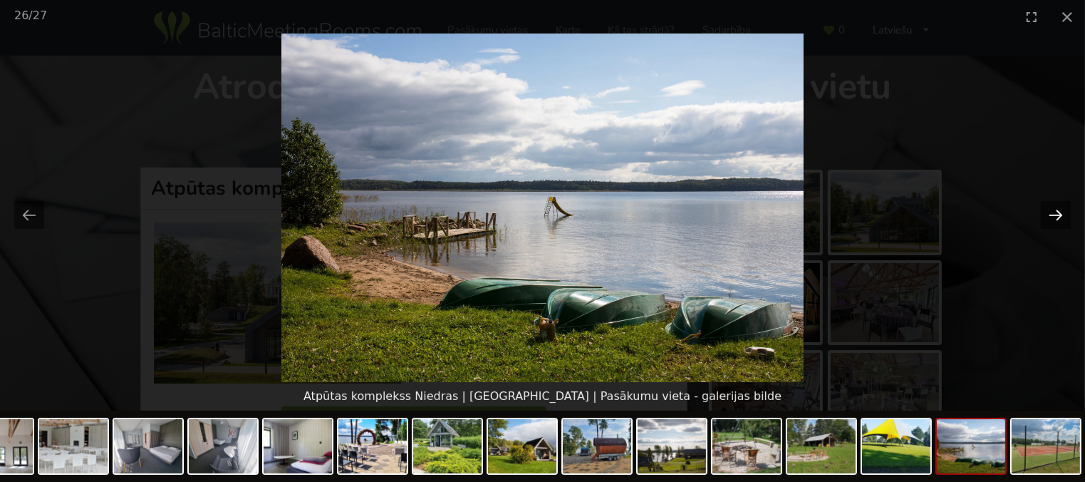
click at [1058, 211] on button "Next slide" at bounding box center [1056, 215] width 30 height 28
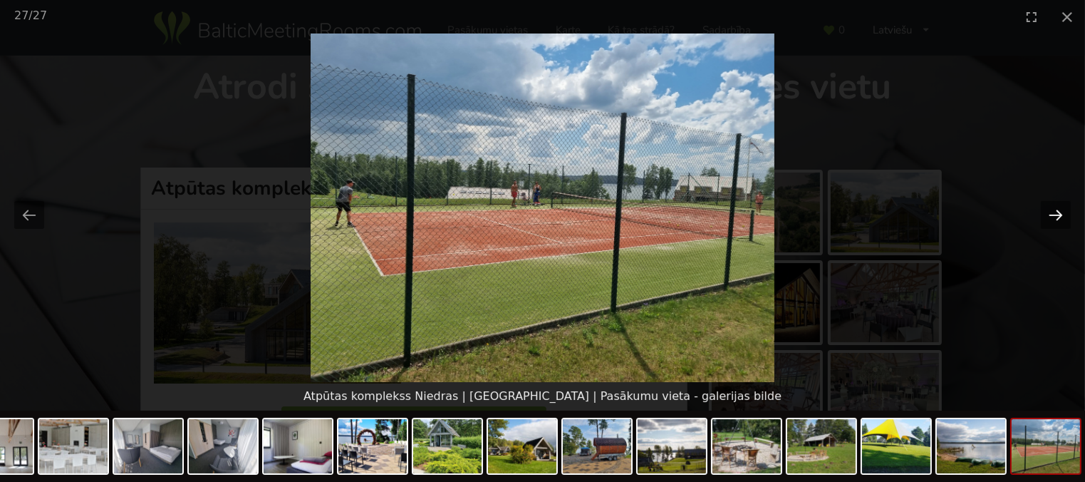
click at [1058, 211] on button "Next slide" at bounding box center [1056, 215] width 30 height 28
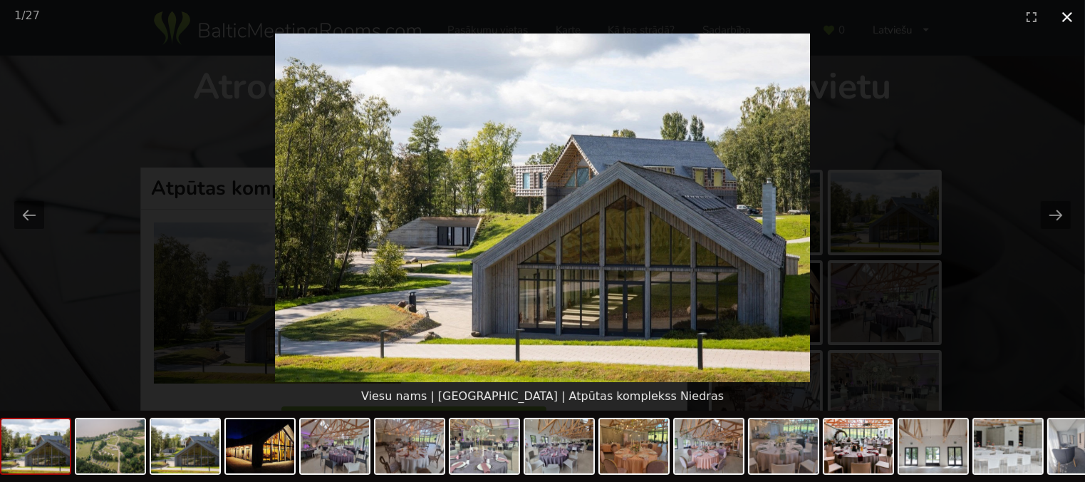
click at [1060, 19] on button "Close gallery" at bounding box center [1067, 16] width 36 height 33
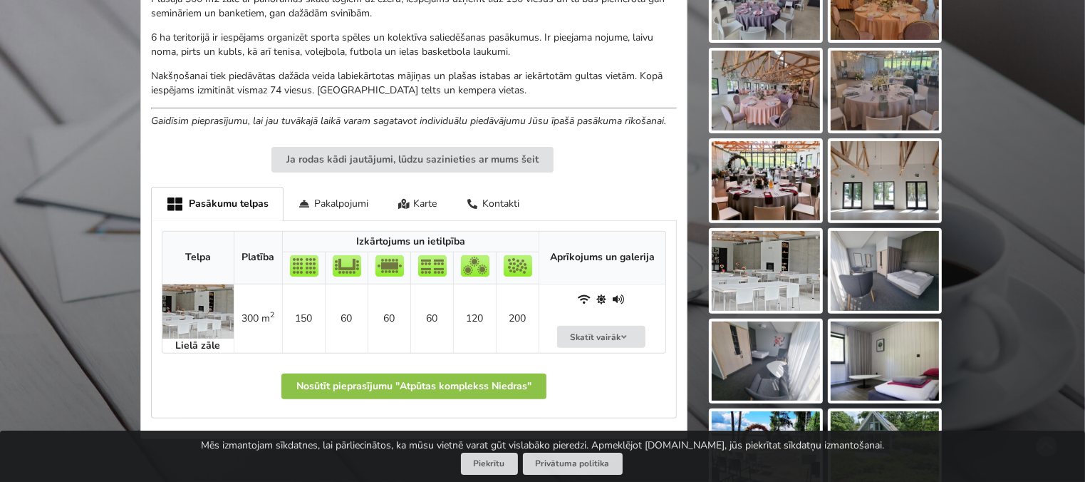
scroll to position [499, 0]
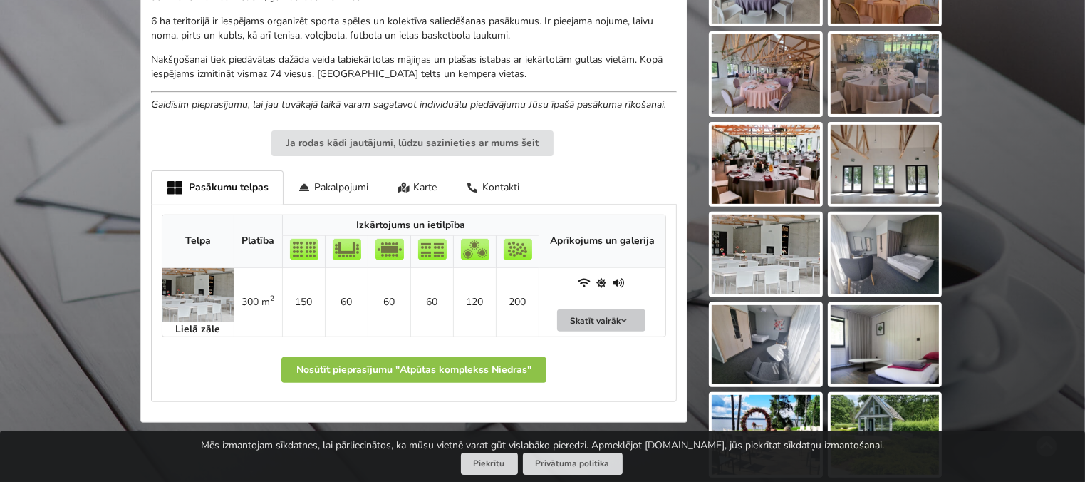
click at [623, 317] on icon at bounding box center [624, 320] width 10 height 9
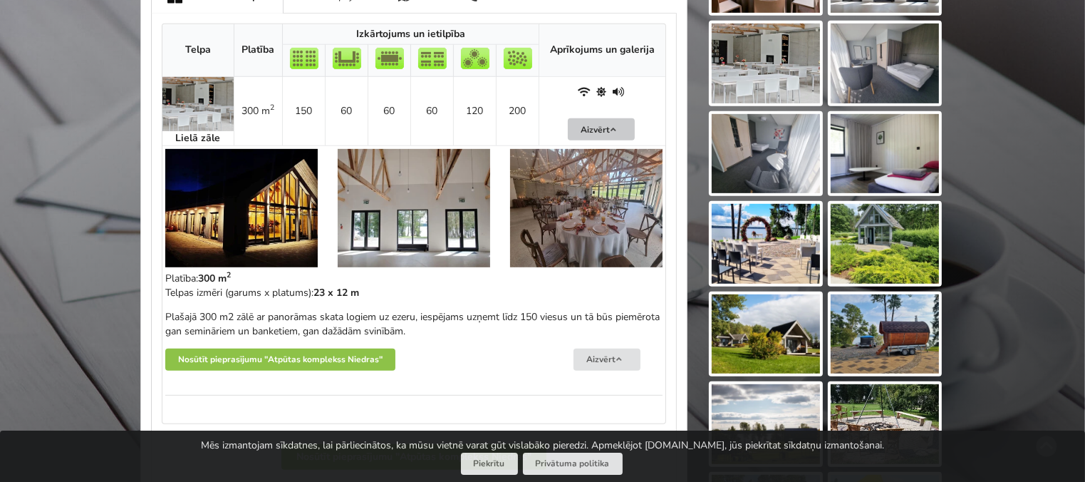
scroll to position [712, 0]
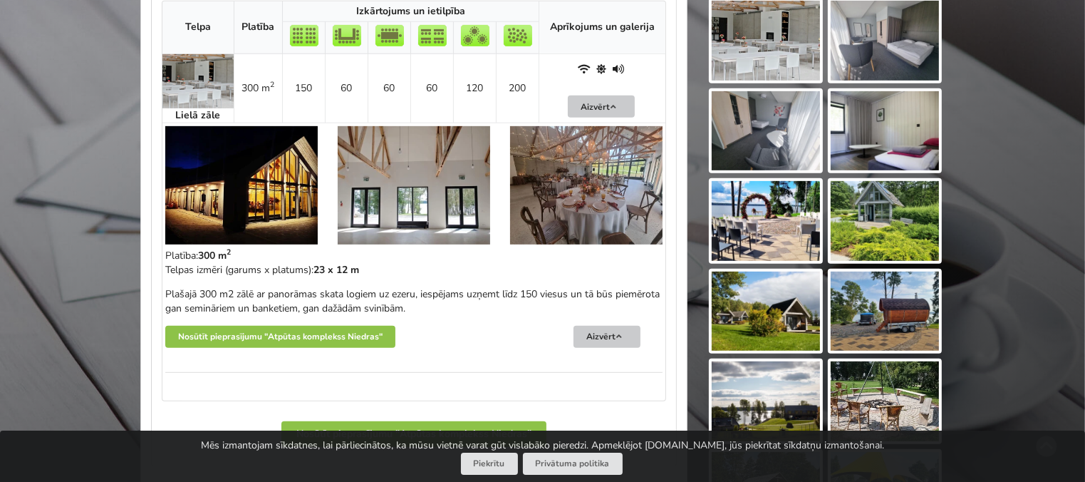
click at [604, 335] on button "Aizvērt" at bounding box center [606, 337] width 67 height 22
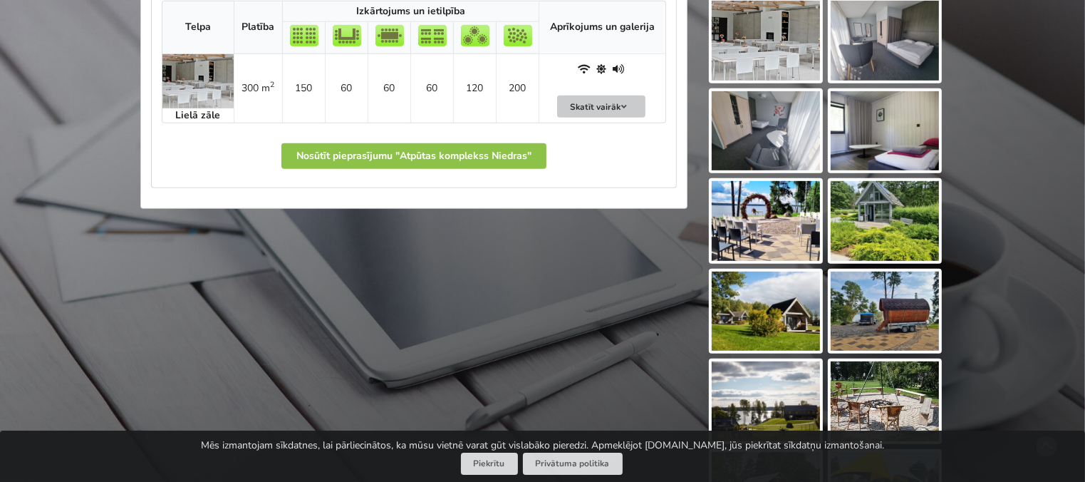
scroll to position [784, 0]
